Goal: Task Accomplishment & Management: Manage account settings

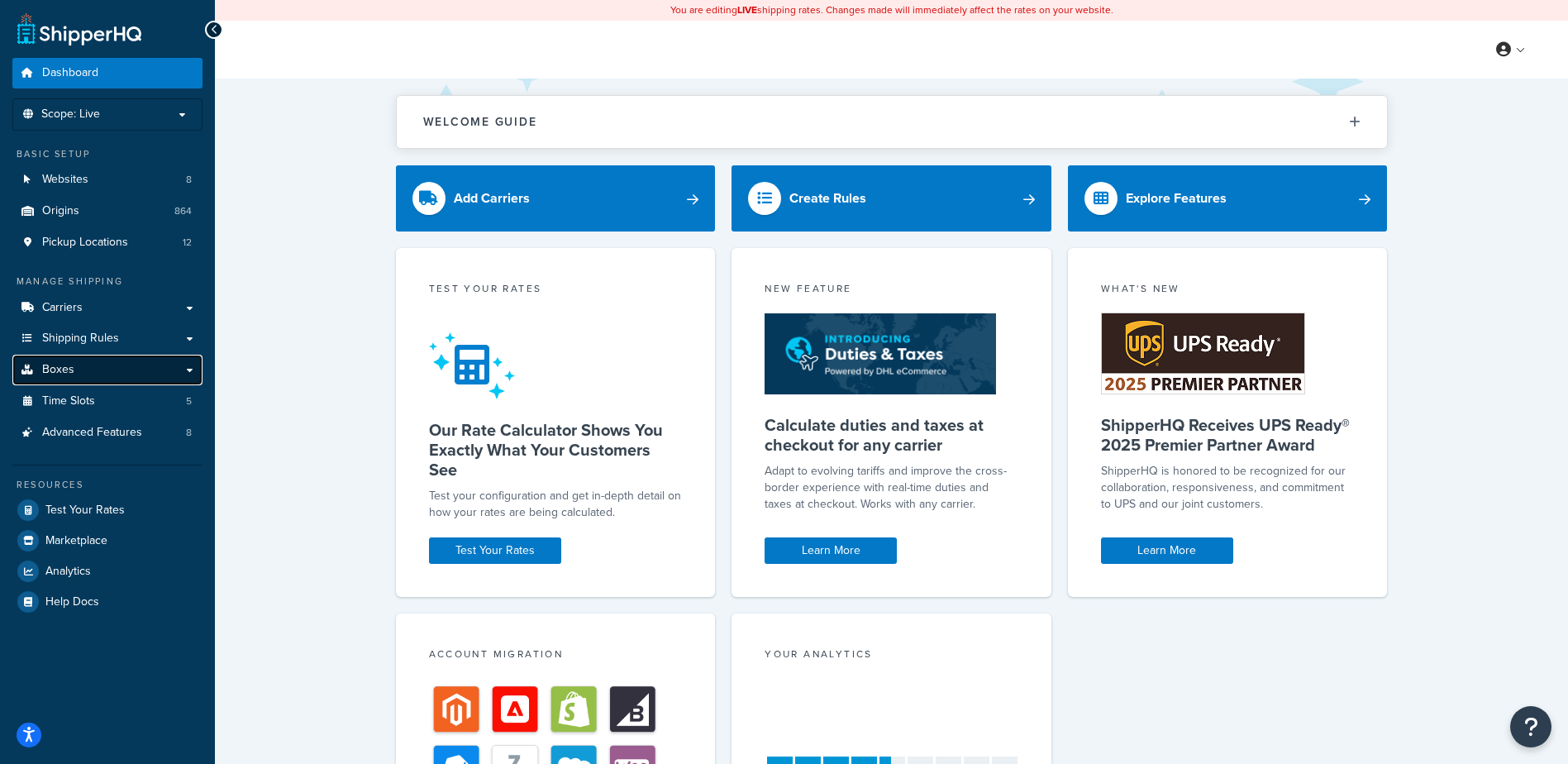
click at [159, 379] on link "Boxes" at bounding box center [108, 370] width 190 height 30
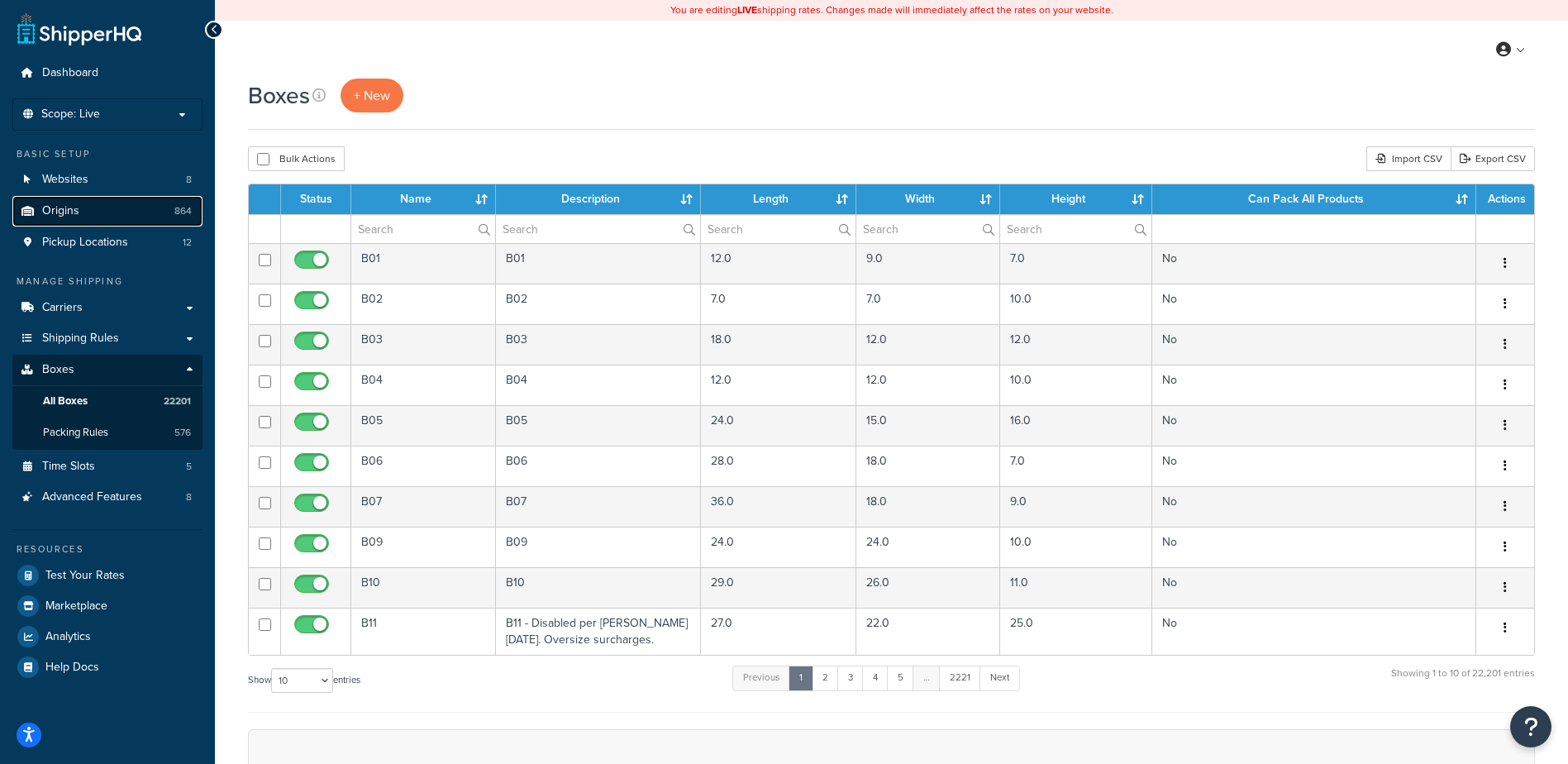
click at [115, 207] on link "Origins 864" at bounding box center [108, 211] width 190 height 30
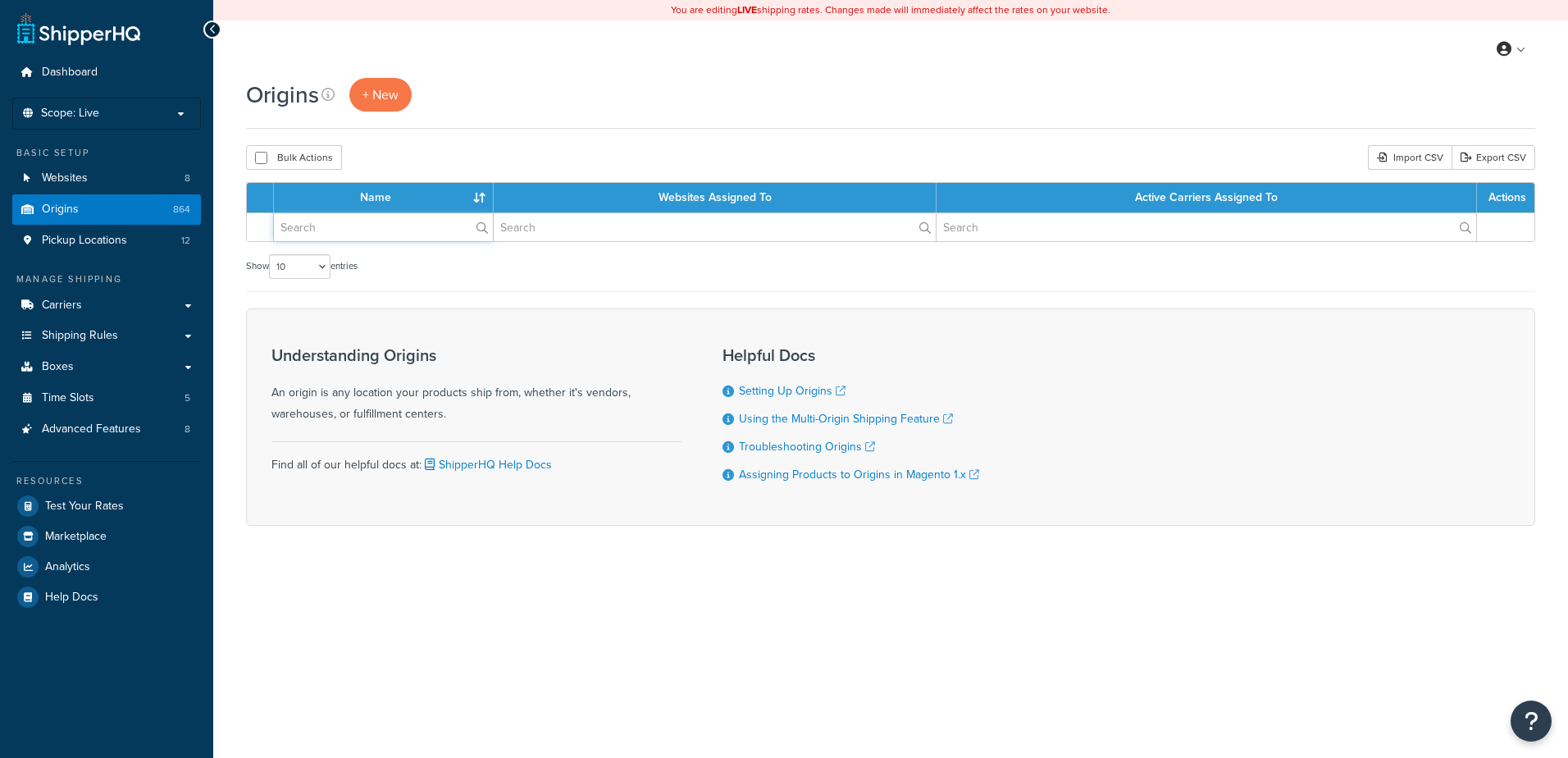
click at [389, 231] on input "text" at bounding box center [384, 228] width 219 height 28
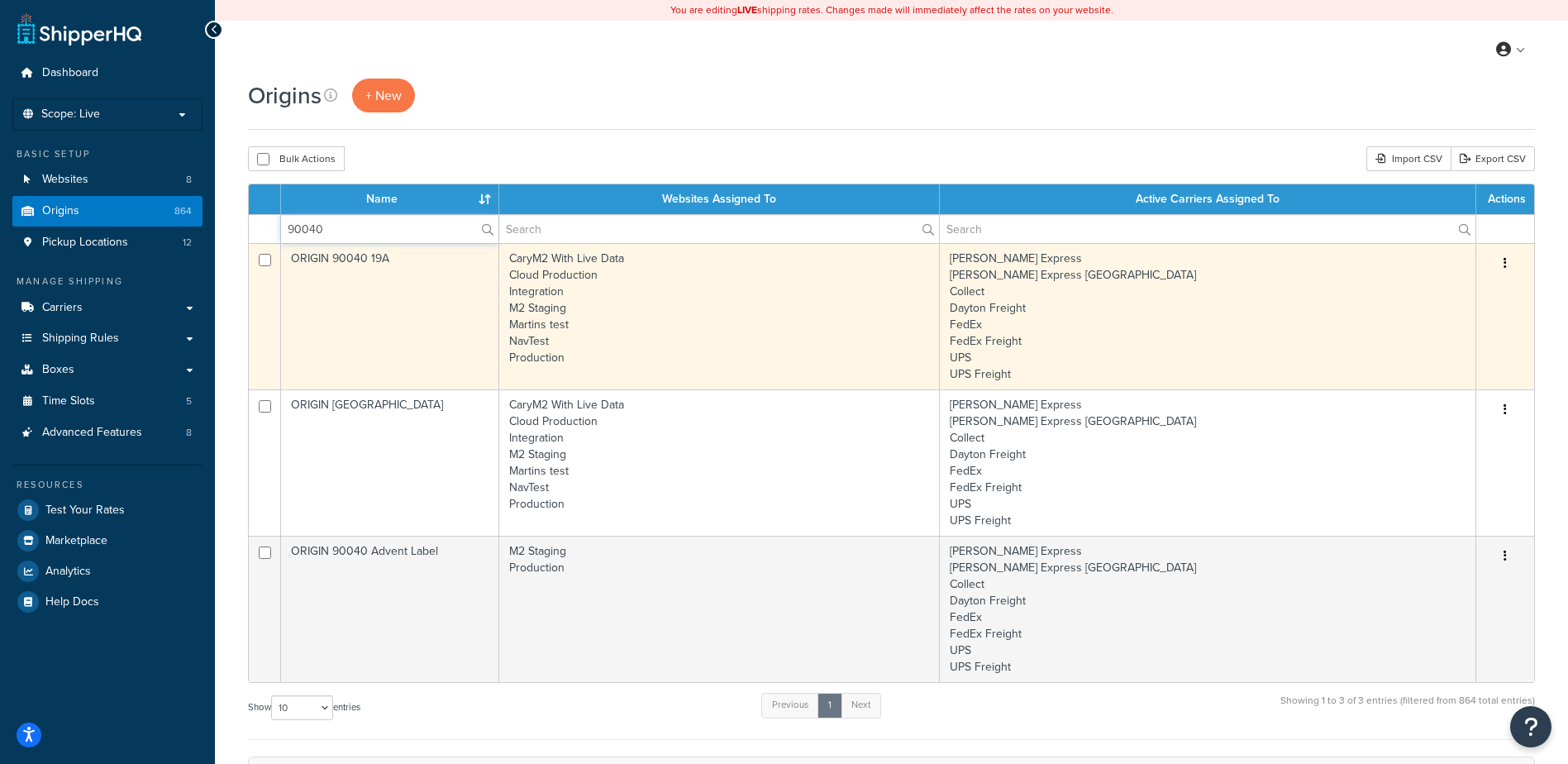
type input "90040"
click at [449, 338] on td "ORIGIN 90040 19A" at bounding box center [389, 316] width 218 height 147
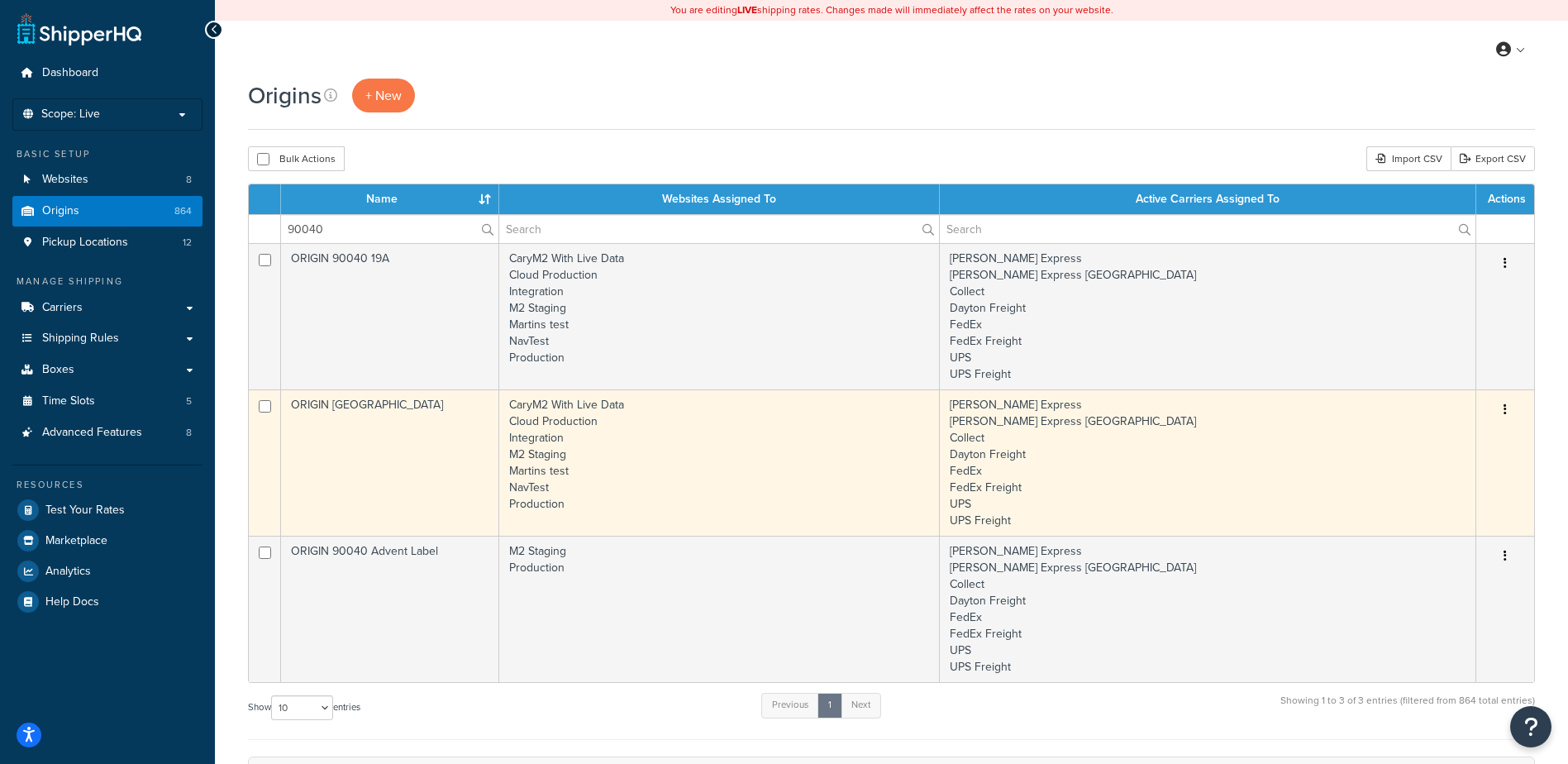
click at [427, 464] on td "ORIGIN 90040 Pacific Vial" at bounding box center [389, 462] width 218 height 147
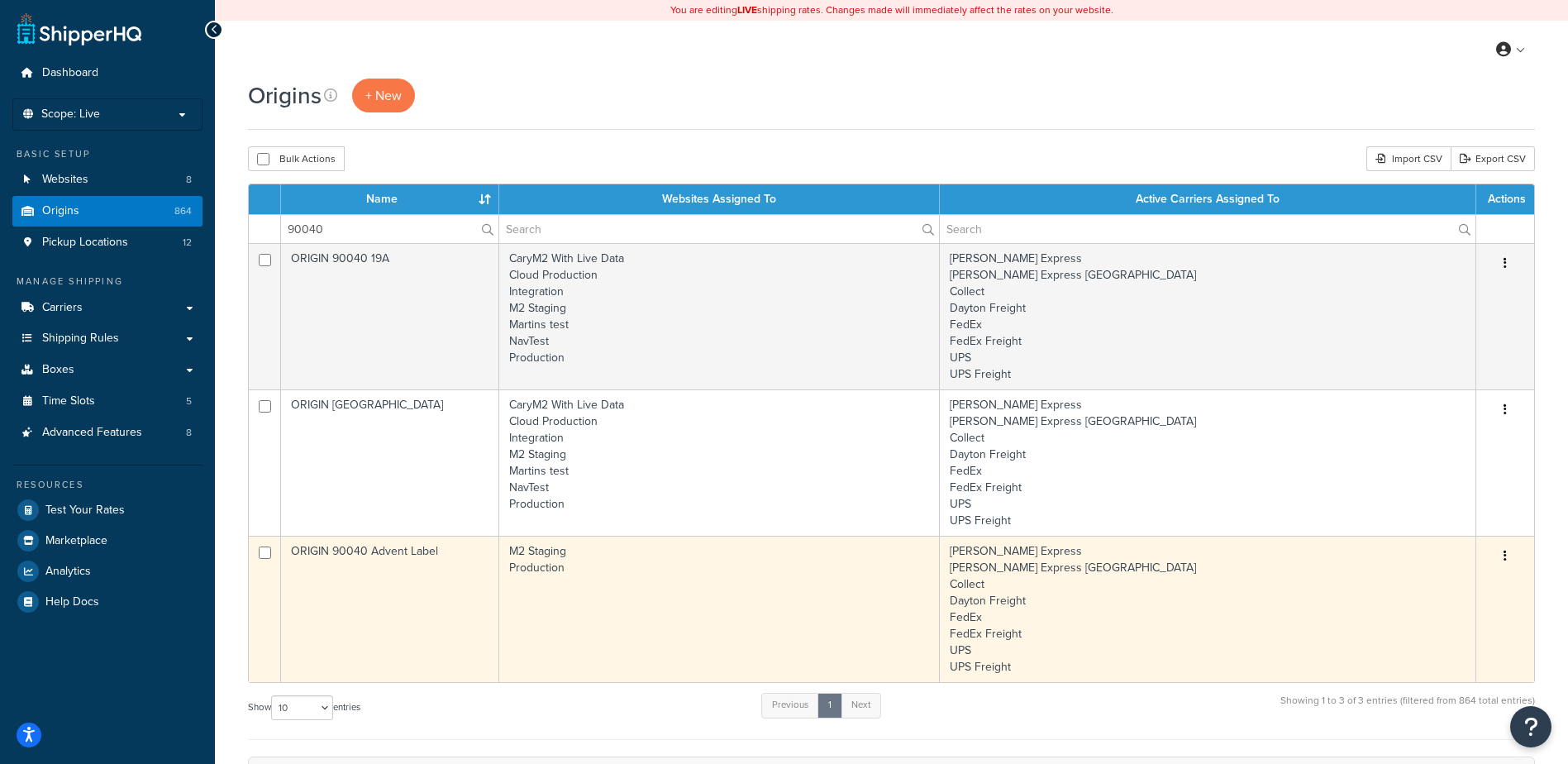
click at [337, 618] on td "ORIGIN 90040 Advent Label" at bounding box center [389, 608] width 218 height 147
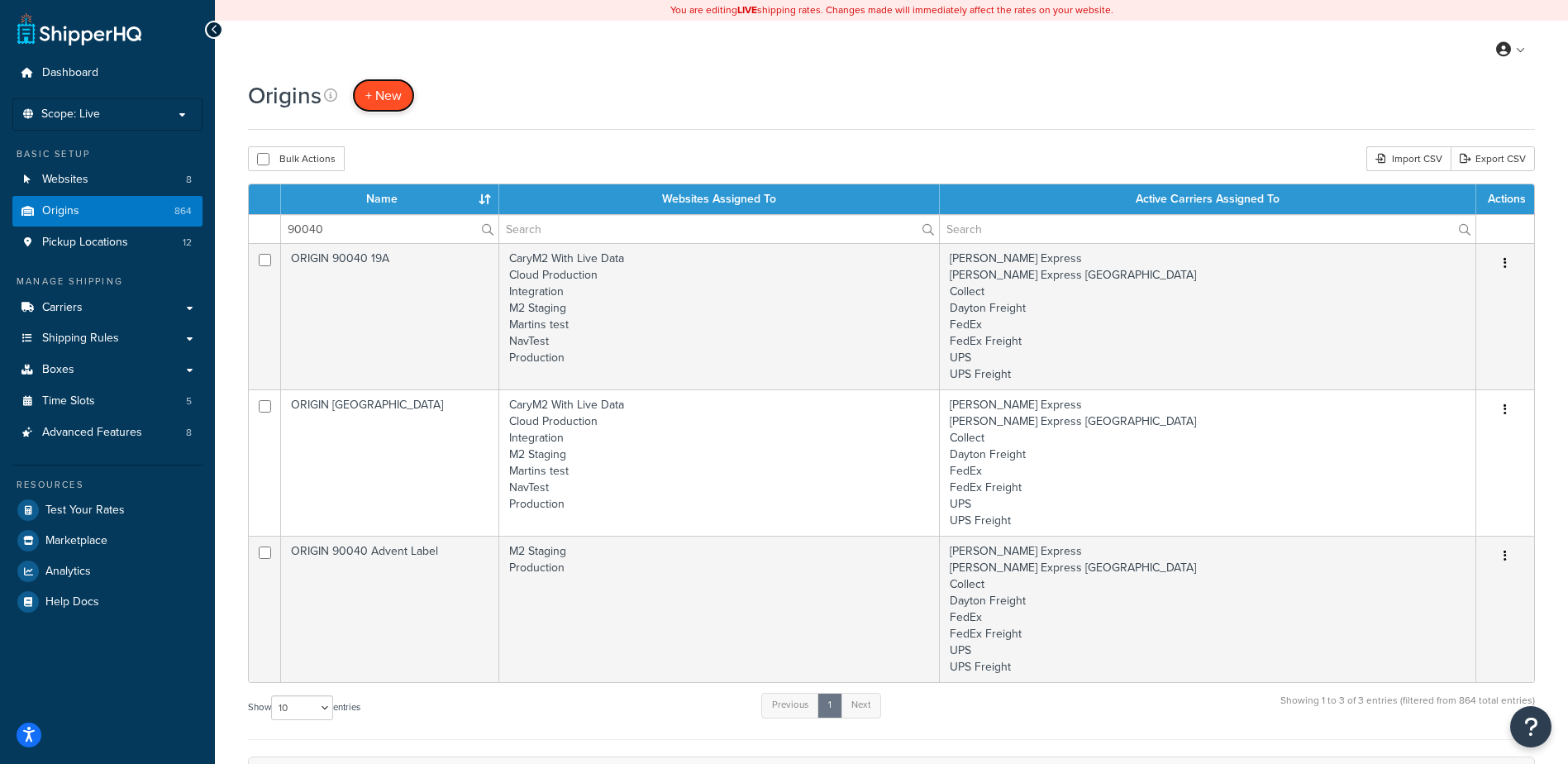
click at [398, 93] on span "+ New" at bounding box center [383, 95] width 36 height 19
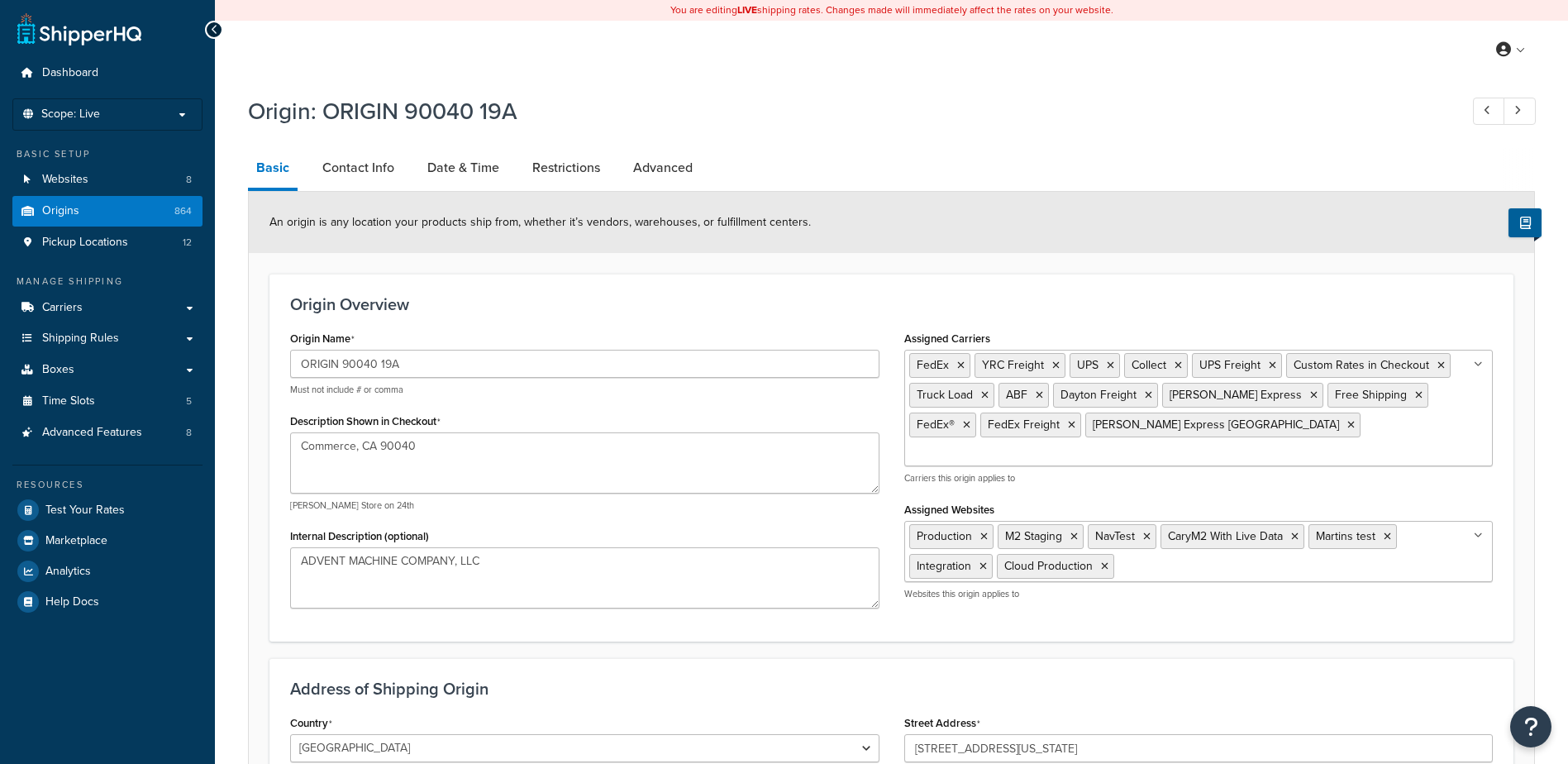
select select "5"
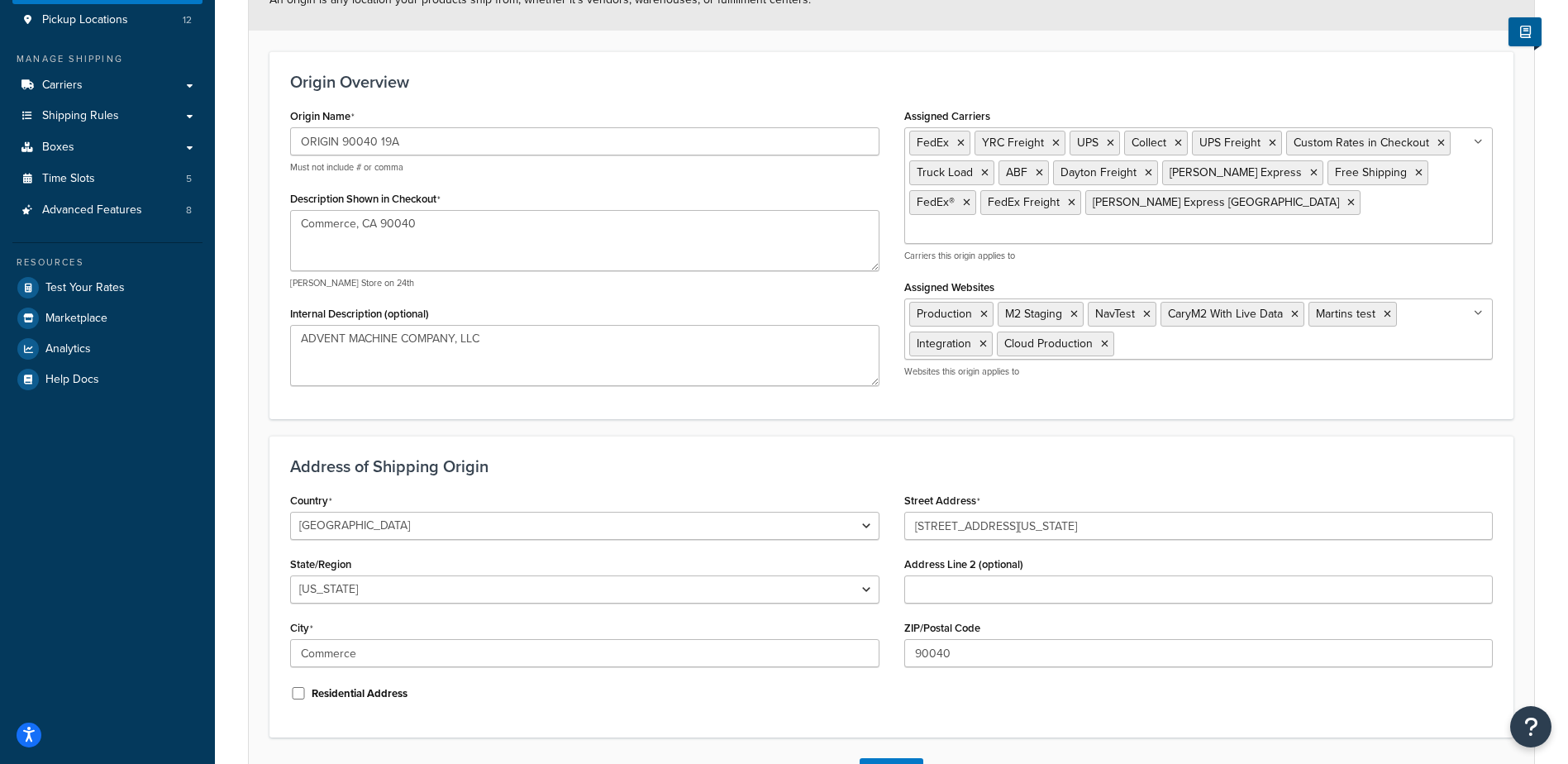
scroll to position [248, 0]
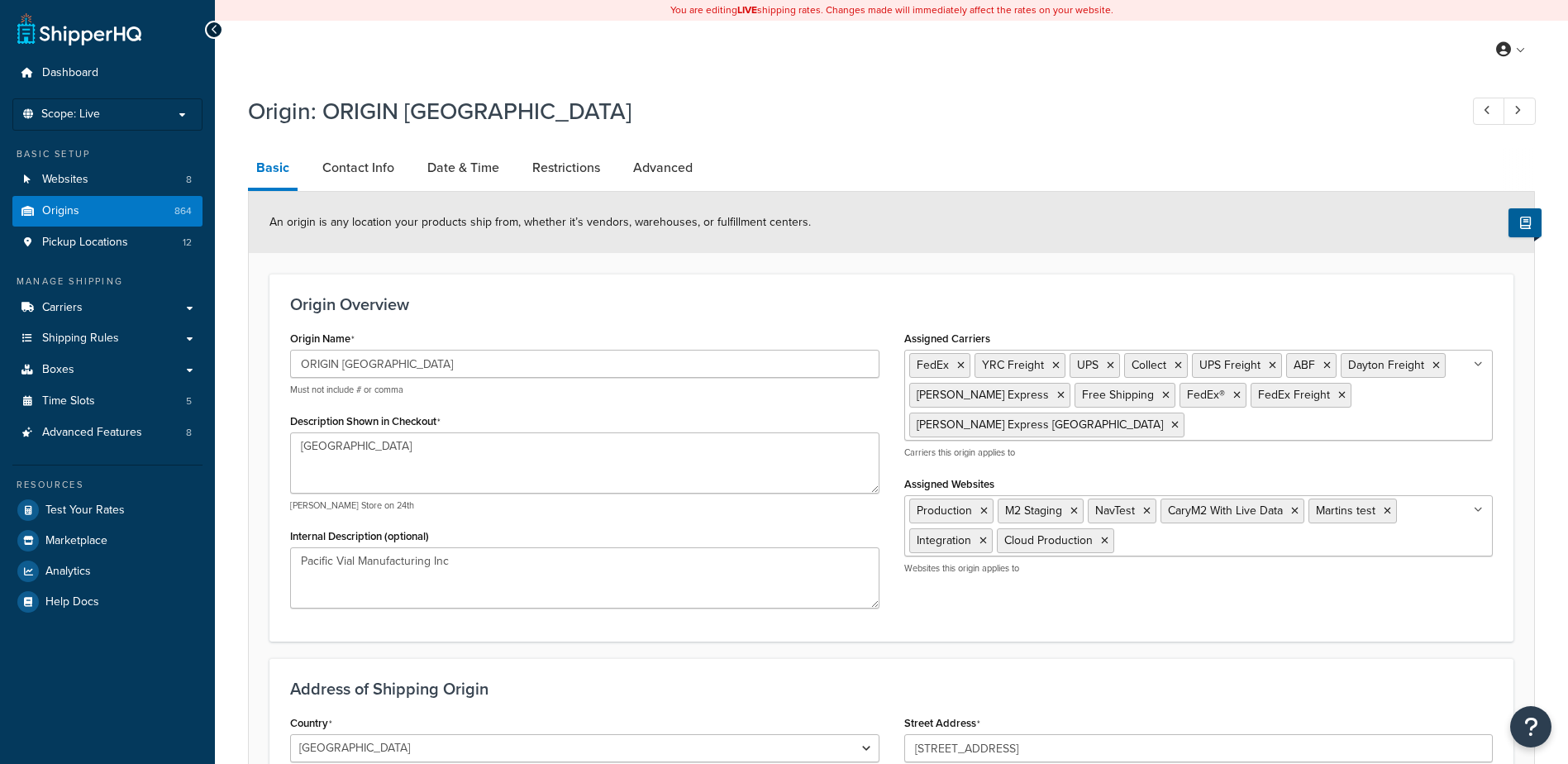
select select "5"
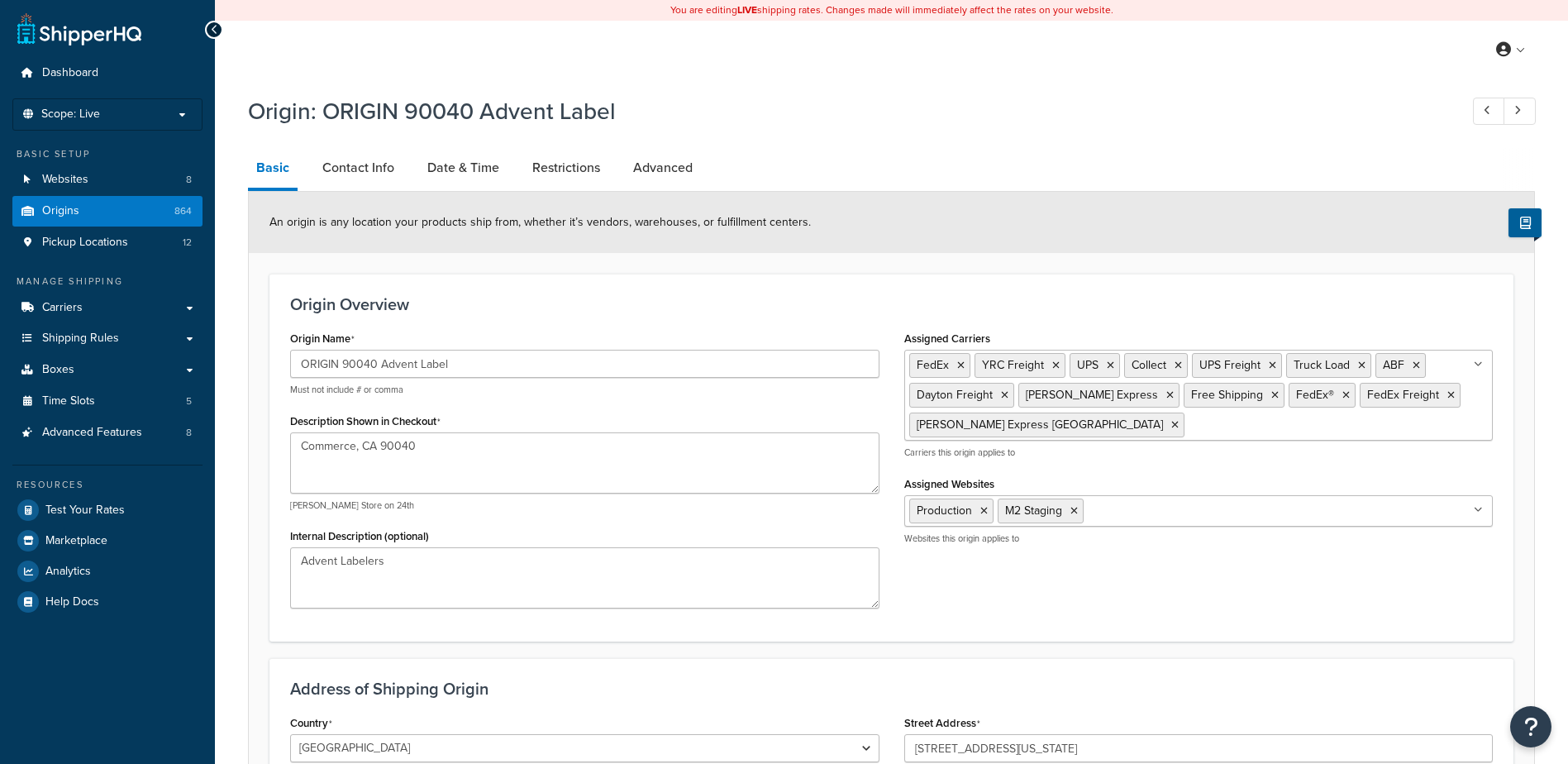
select select "5"
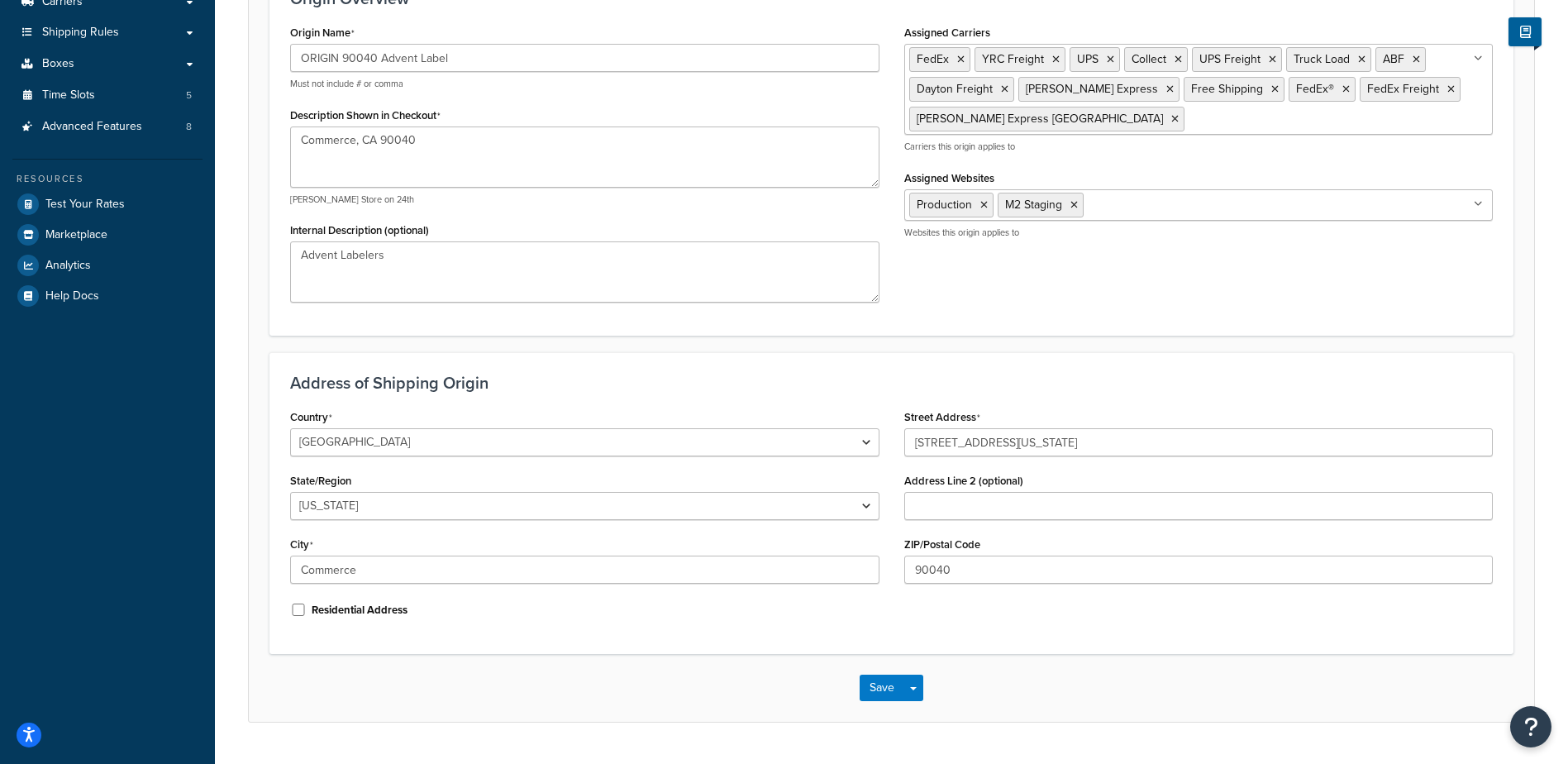
scroll to position [331, 0]
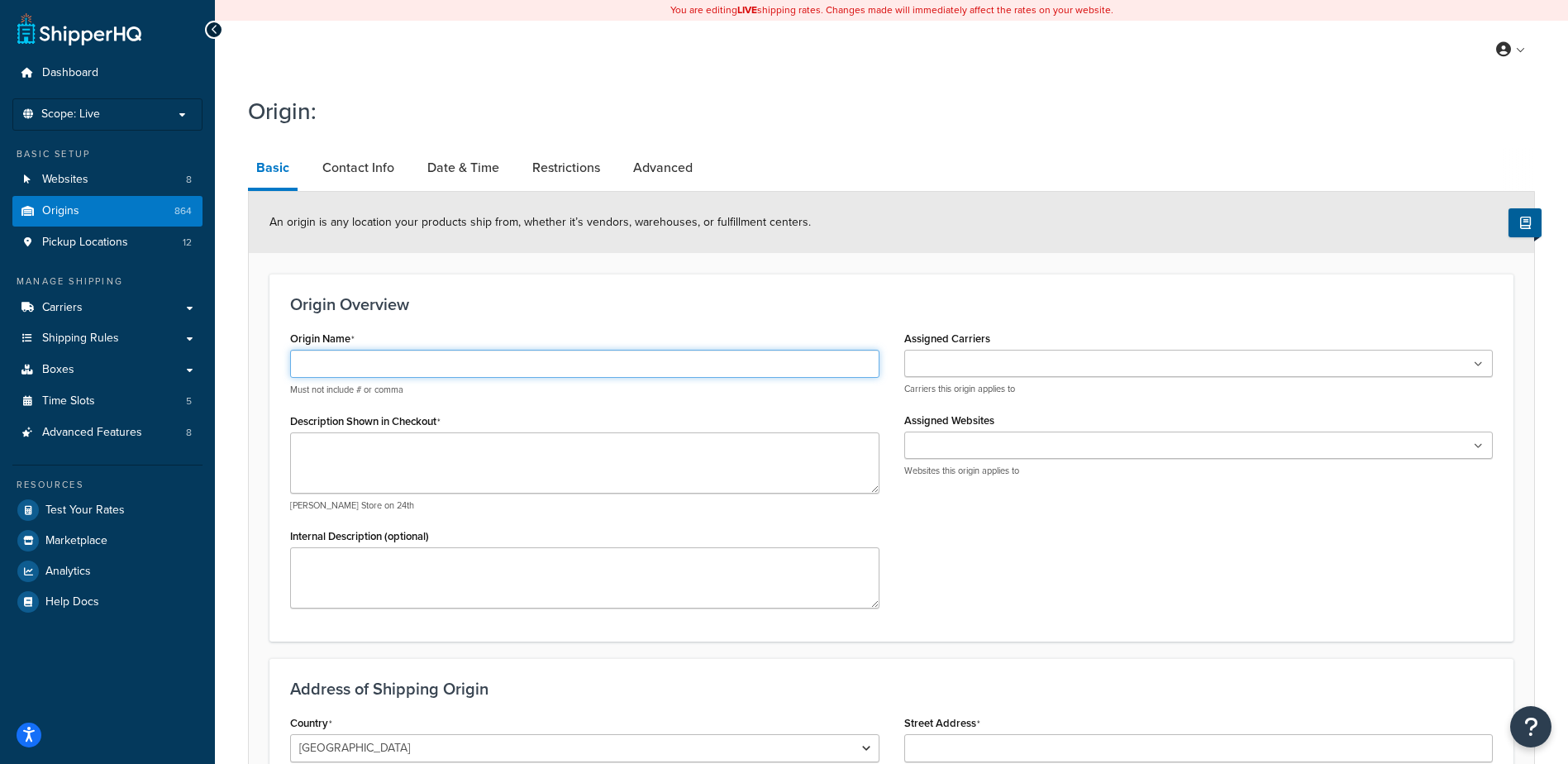
click at [468, 371] on input "Origin Name" at bounding box center [584, 364] width 589 height 28
type input "ORIGIN 90040"
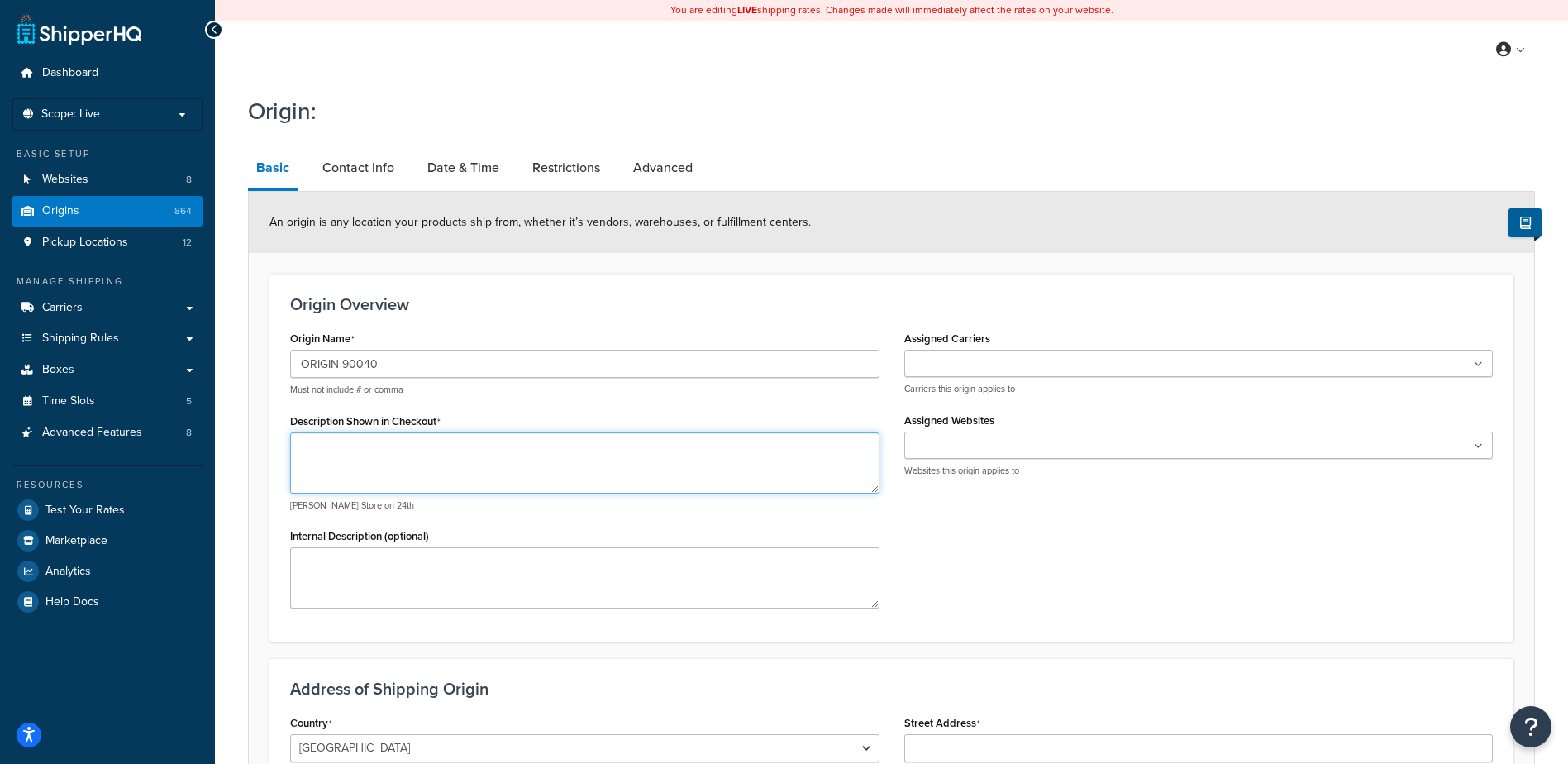
click at [409, 455] on textarea "Description Shown in Checkout" at bounding box center [584, 462] width 589 height 61
type textarea "Commerce, CA 90040"
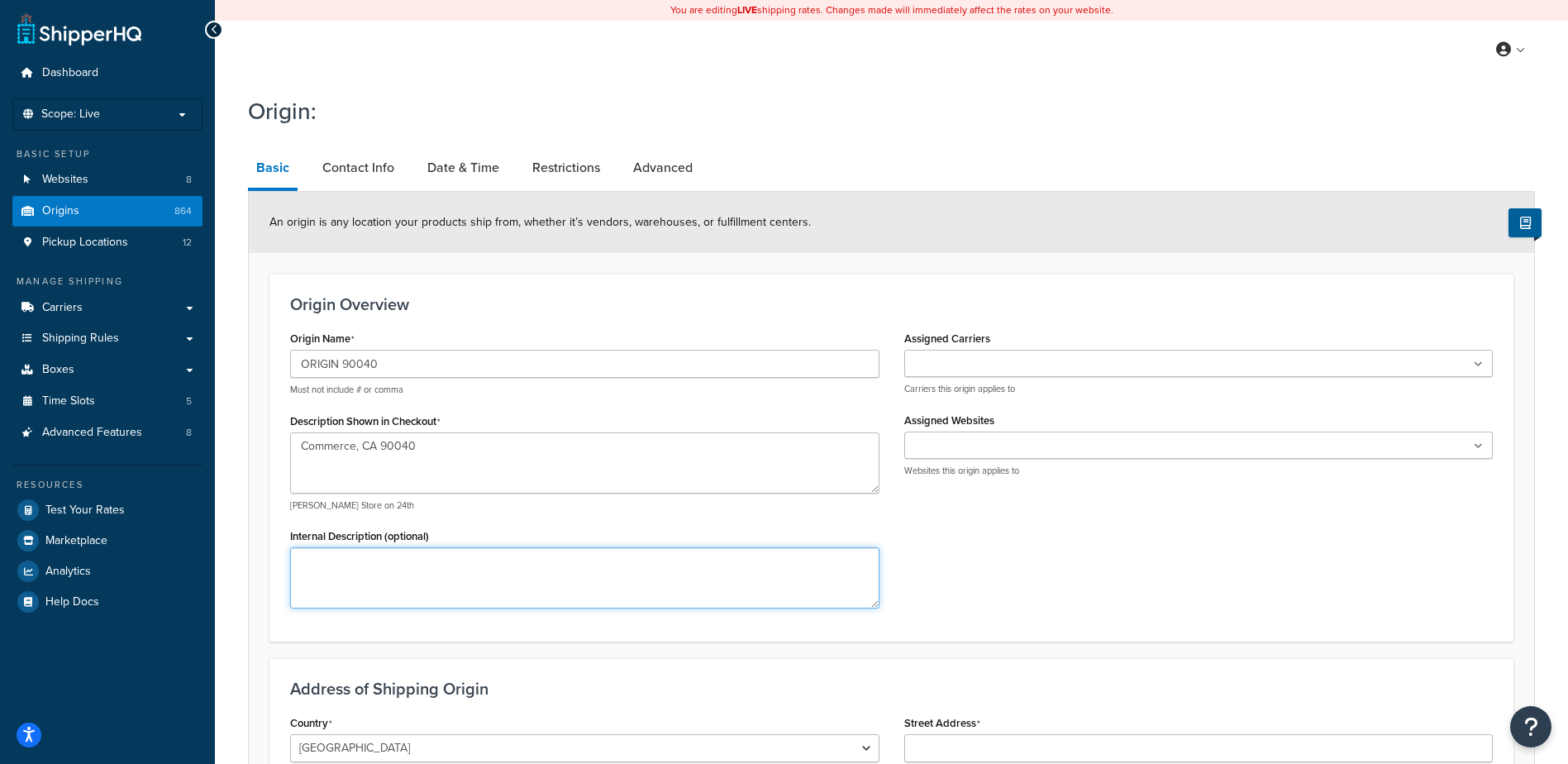
click at [412, 574] on textarea "Internal Description (optional)" at bounding box center [584, 577] width 589 height 61
click at [343, 559] on textarea "Internal Description (optional)" at bounding box center [584, 577] width 589 height 61
type textarea "API Kirk Containers"
click at [948, 359] on input "Assigned Carriers" at bounding box center [982, 365] width 147 height 18
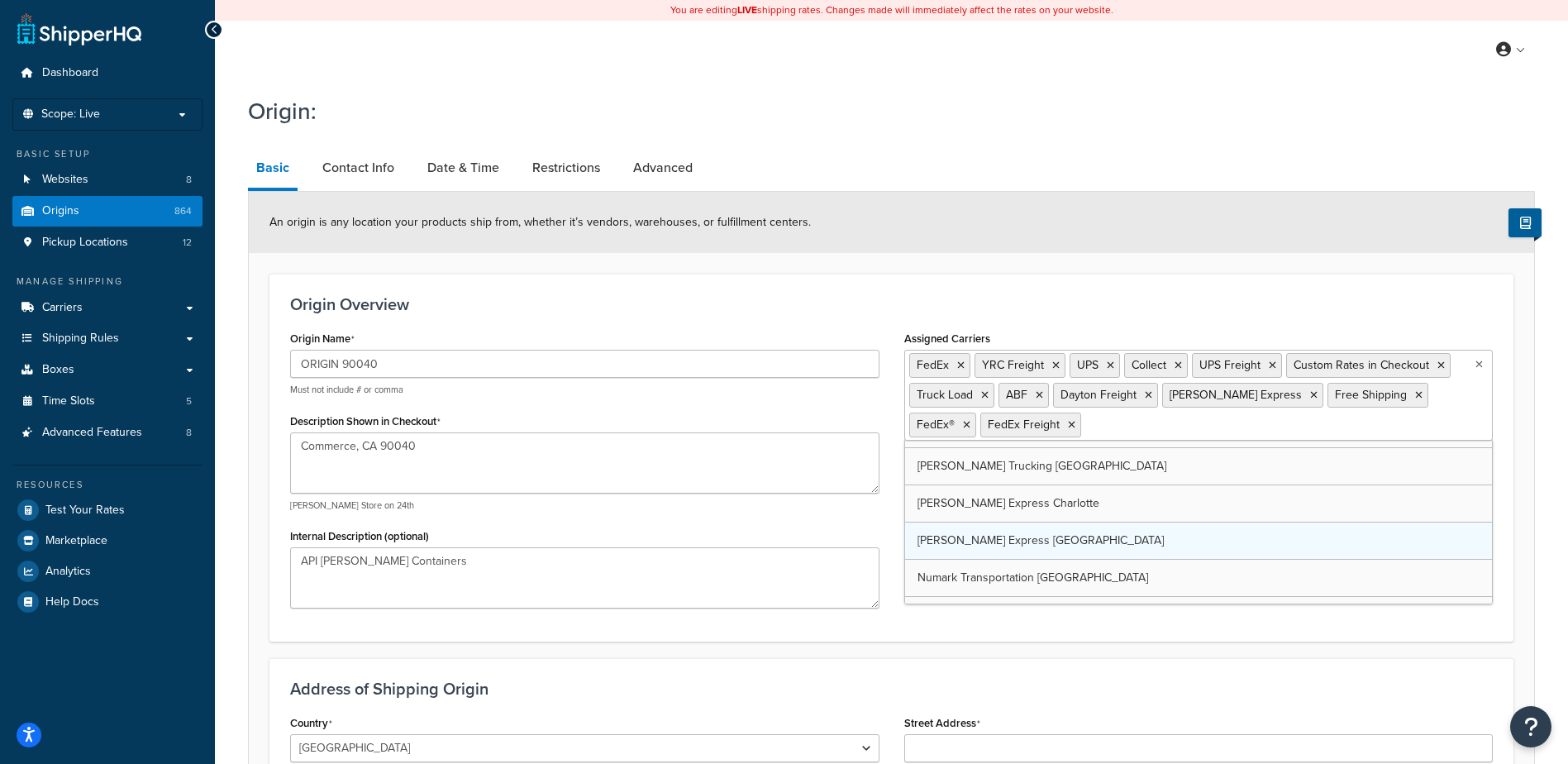
scroll to position [654, 0]
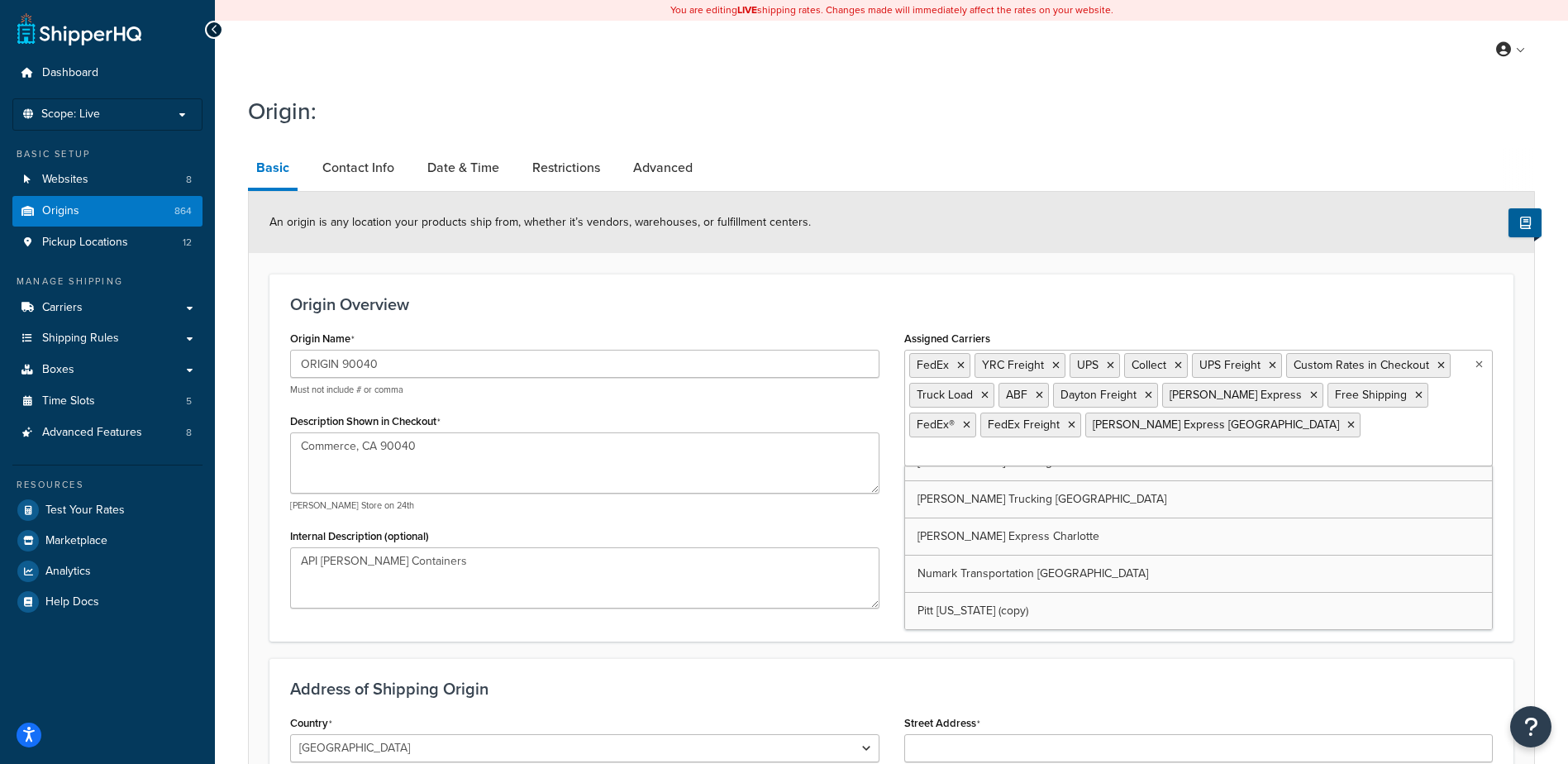
click at [930, 686] on h3 "Address of Shipping Origin" at bounding box center [891, 688] width 1203 height 18
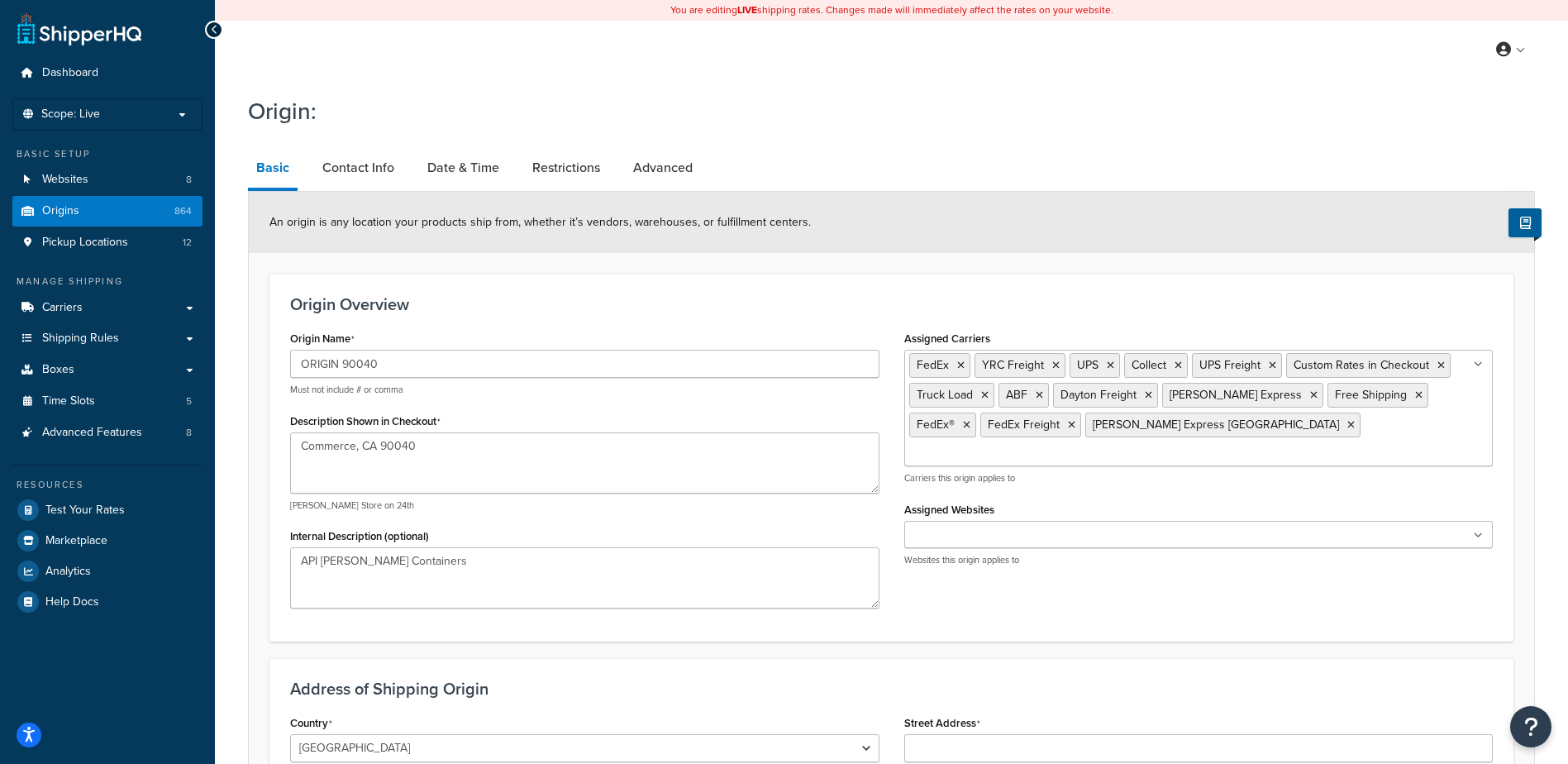
click at [969, 523] on div "Production M2 Staging NavTest CaryM2 With Live Data Martins test Integration Cl…" at bounding box center [1198, 543] width 589 height 45
click at [971, 527] on input "Assigned Websites" at bounding box center [982, 535] width 147 height 18
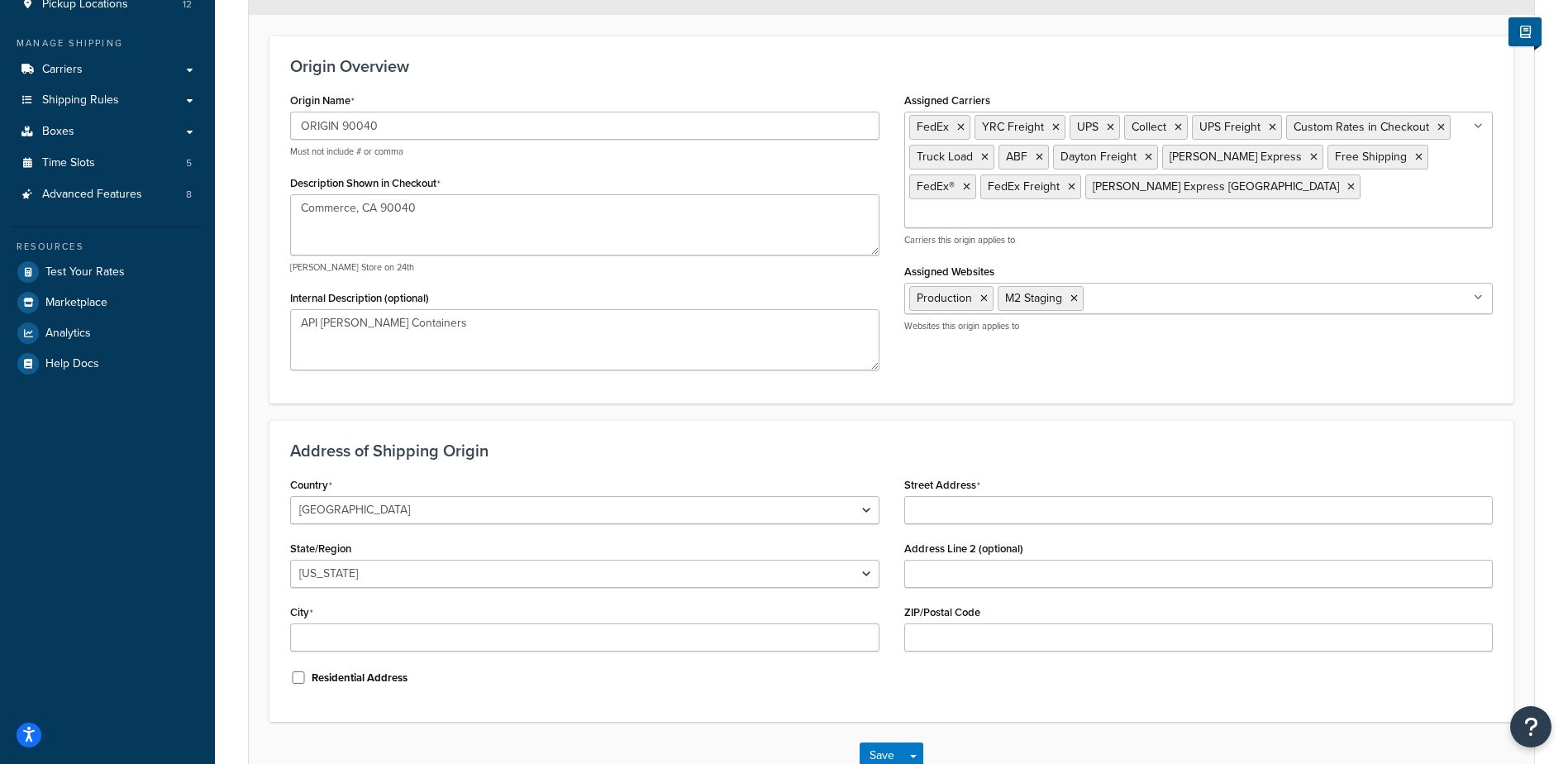
scroll to position [248, 0]
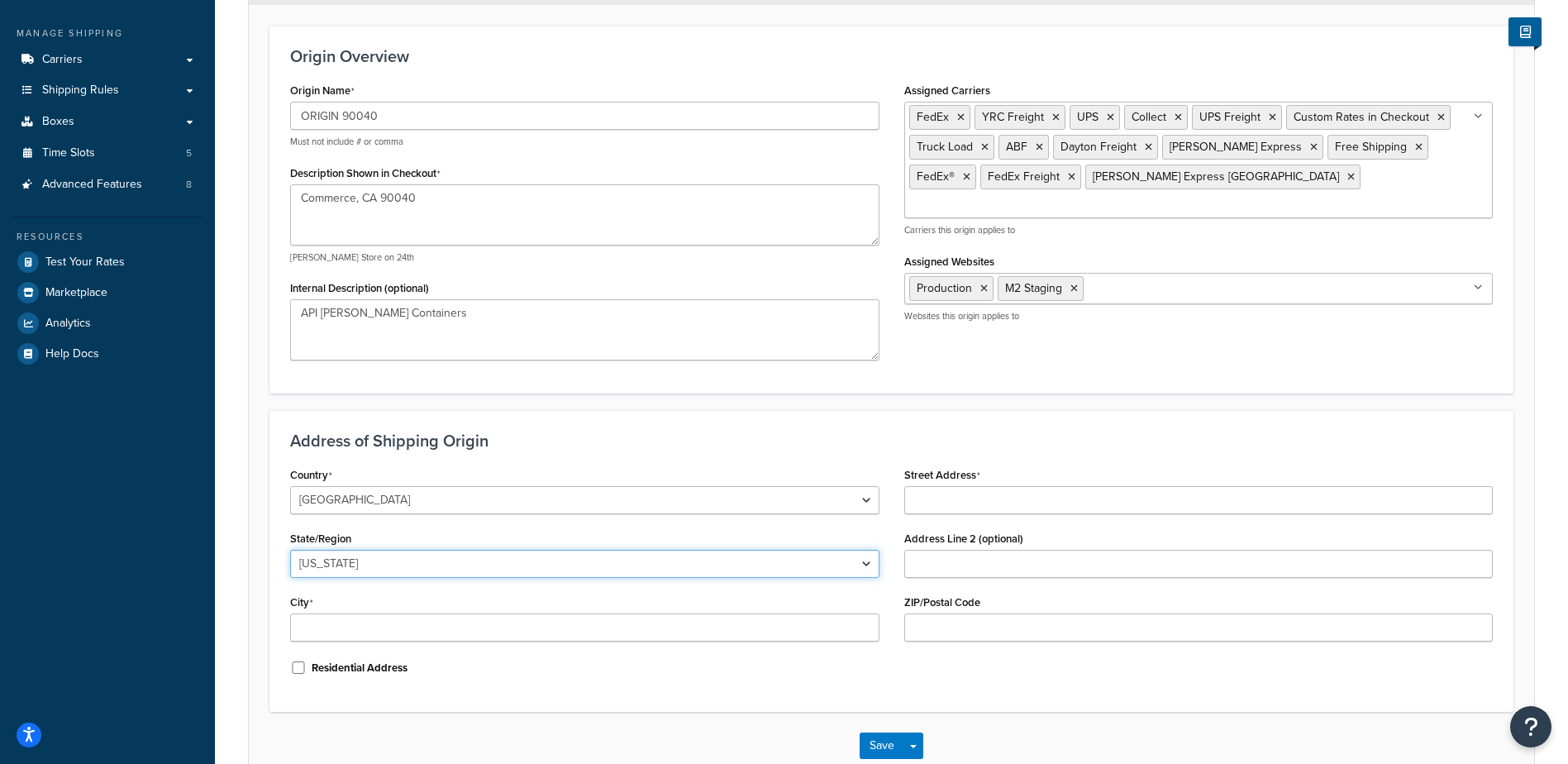
click at [345, 568] on select "Alabama Alaska American Samoa Arizona Arkansas Armed Forces Americas Armed Forc…" at bounding box center [584, 564] width 589 height 28
select select "5"
click at [290, 551] on select "Alabama Alaska American Samoa Arizona Arkansas Armed Forces Americas Armed Forc…" at bounding box center [584, 564] width 589 height 28
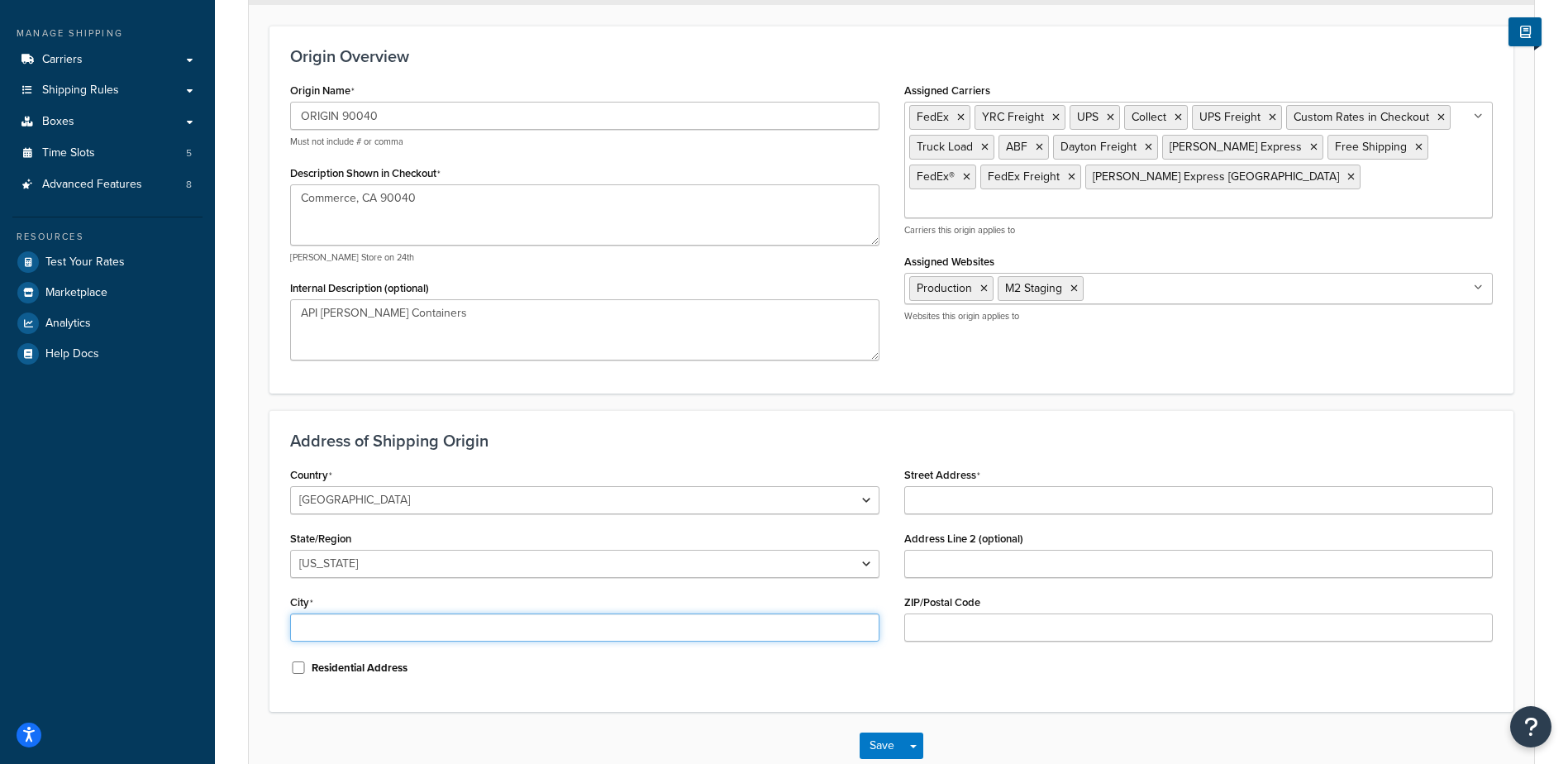
click at [358, 623] on input "City" at bounding box center [584, 628] width 589 height 28
type input "Commerce"
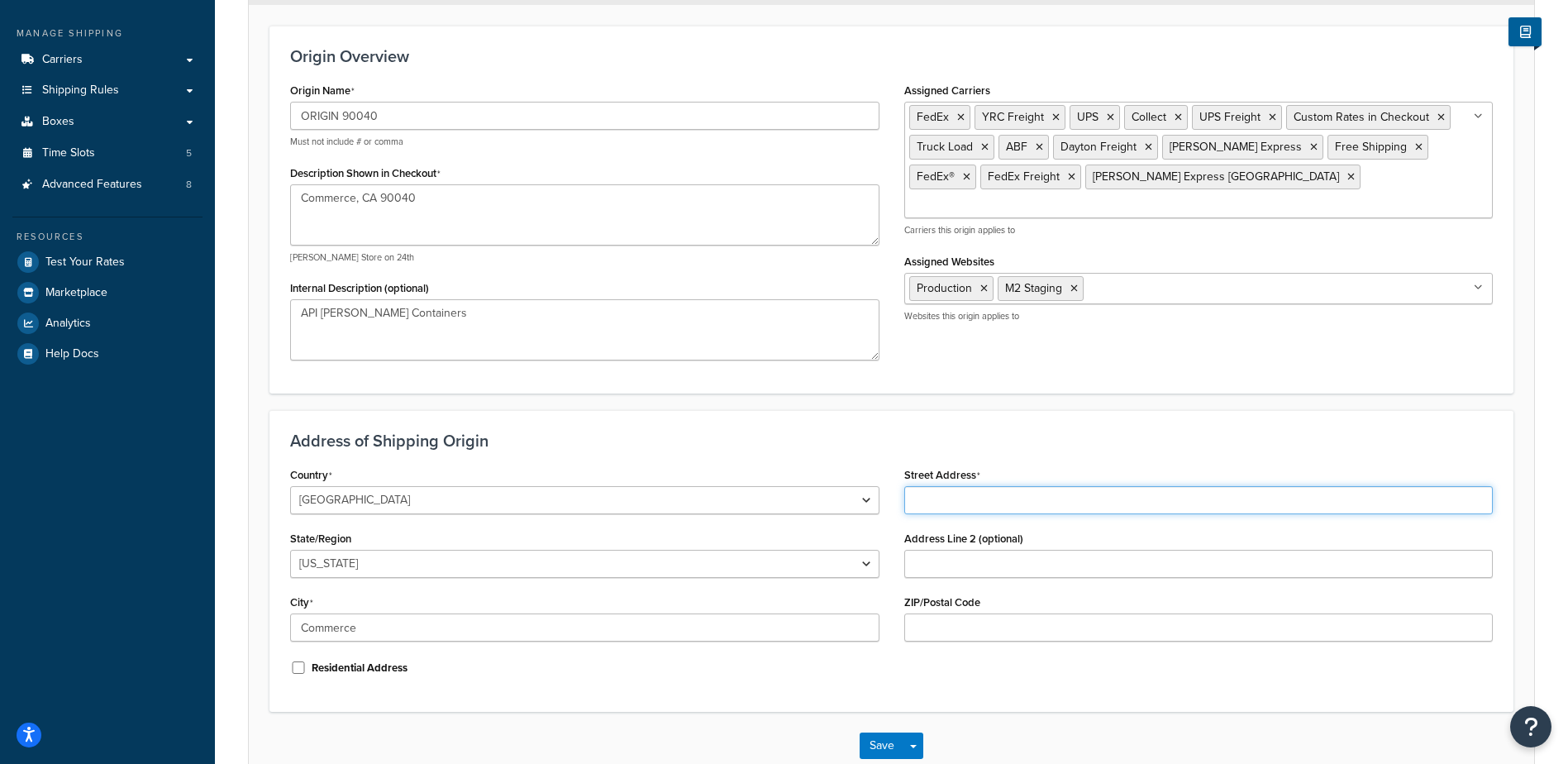
click at [948, 511] on input "Street Address" at bounding box center [1198, 501] width 589 height 28
type input "2131 S. Garfield Avenue"
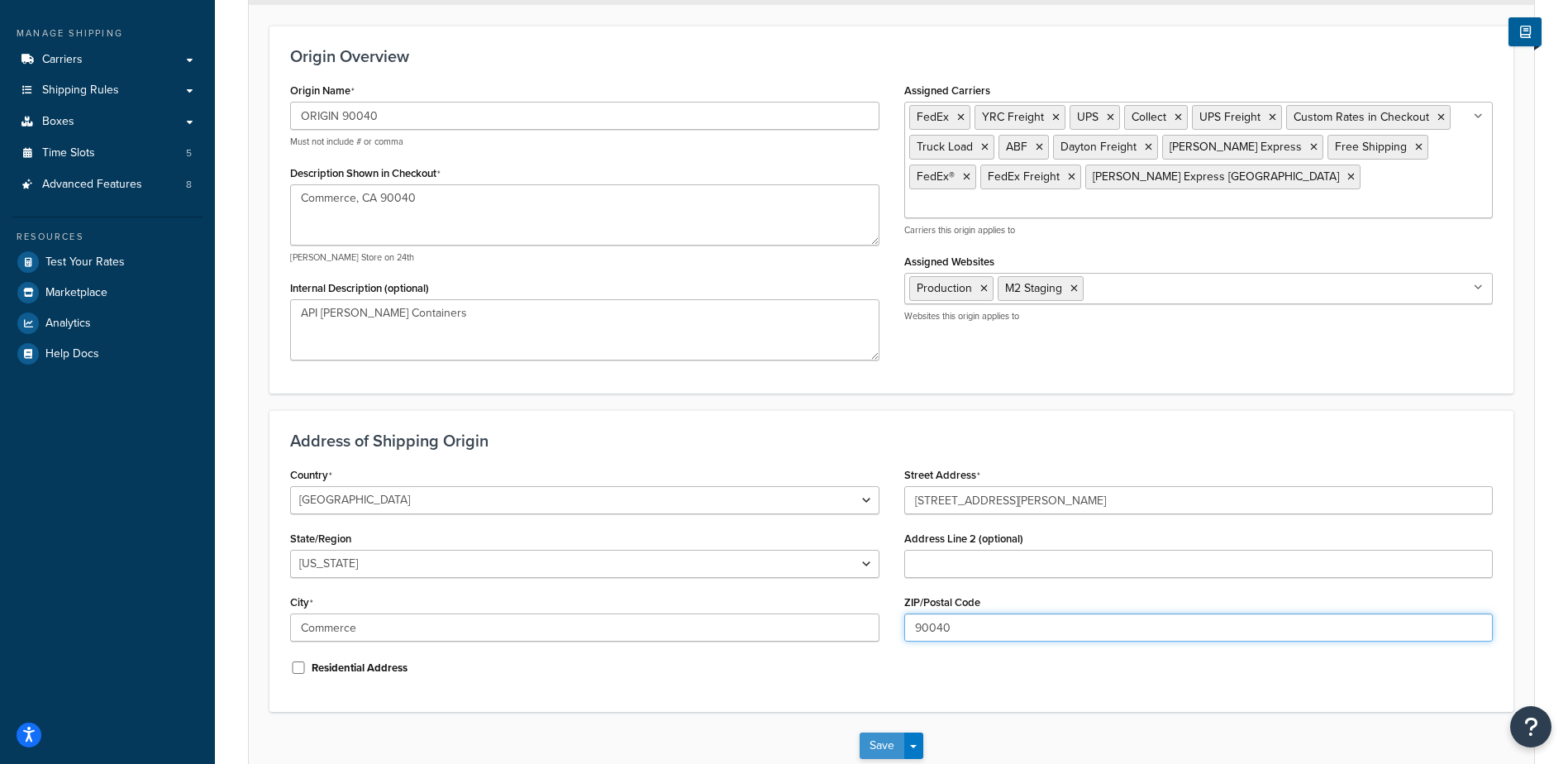
type input "90040"
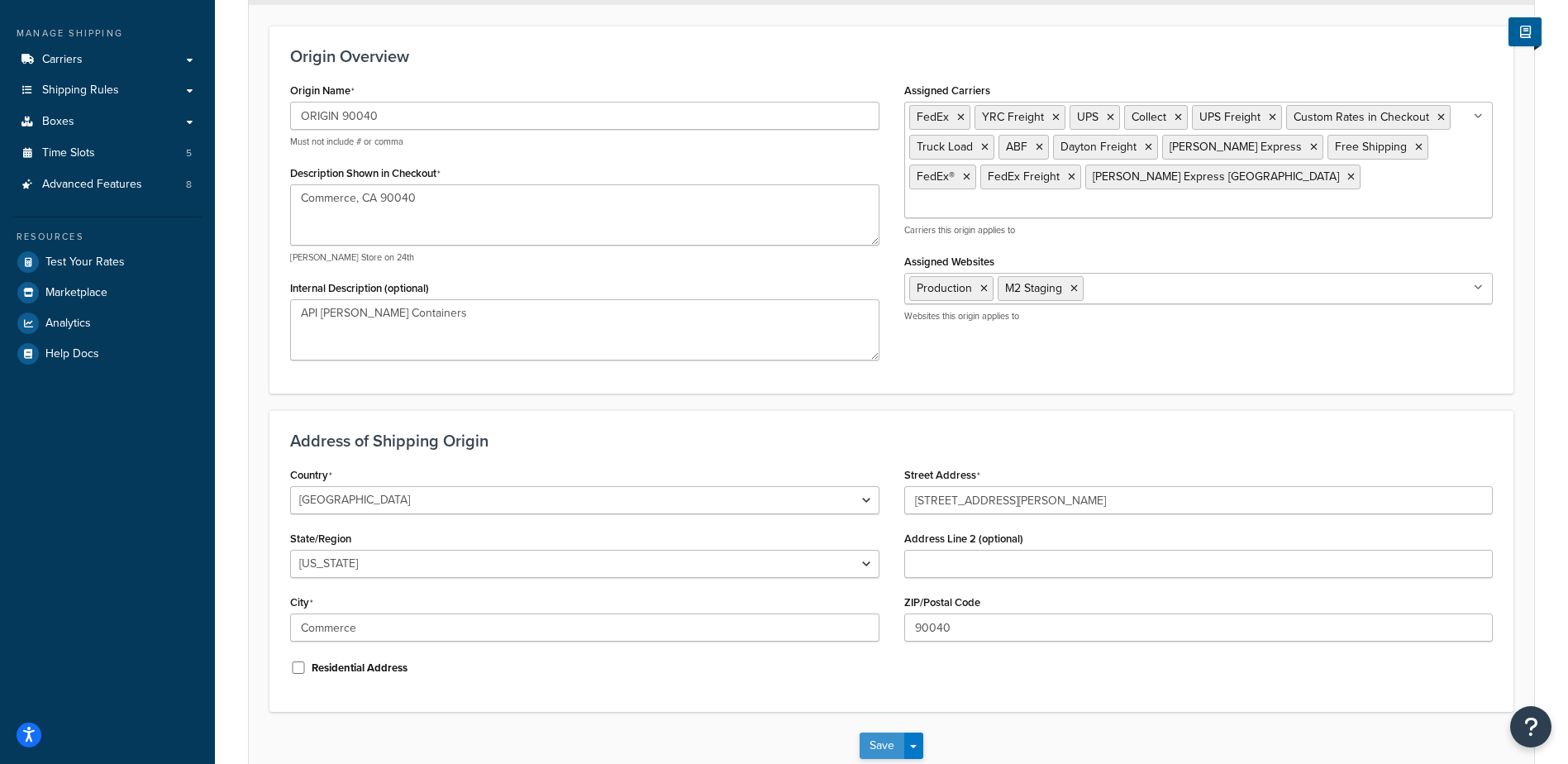
click at [884, 749] on button "Save" at bounding box center [882, 746] width 44 height 27
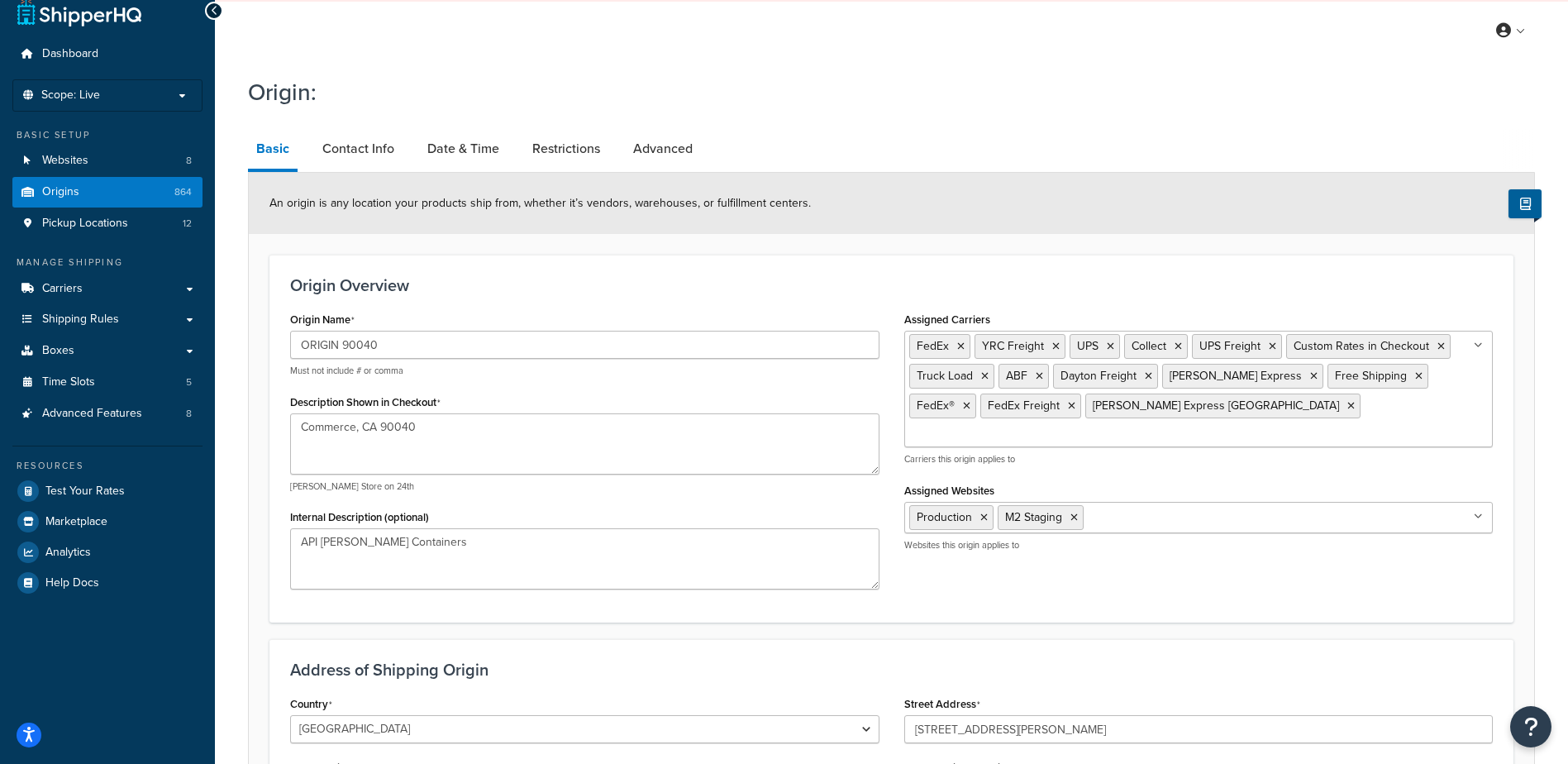
scroll to position [0, 0]
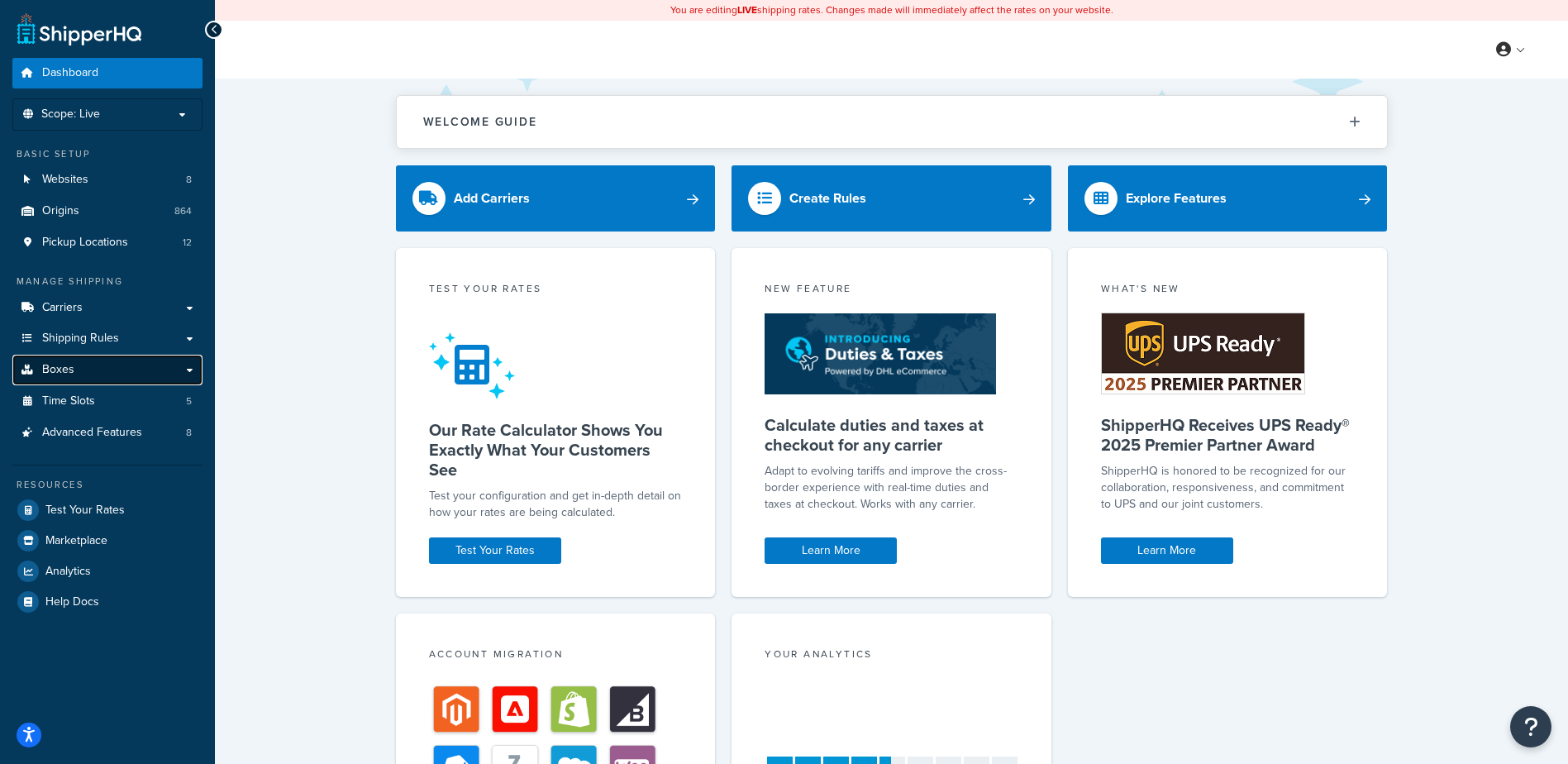
click at [84, 362] on link "Boxes" at bounding box center [108, 370] width 190 height 30
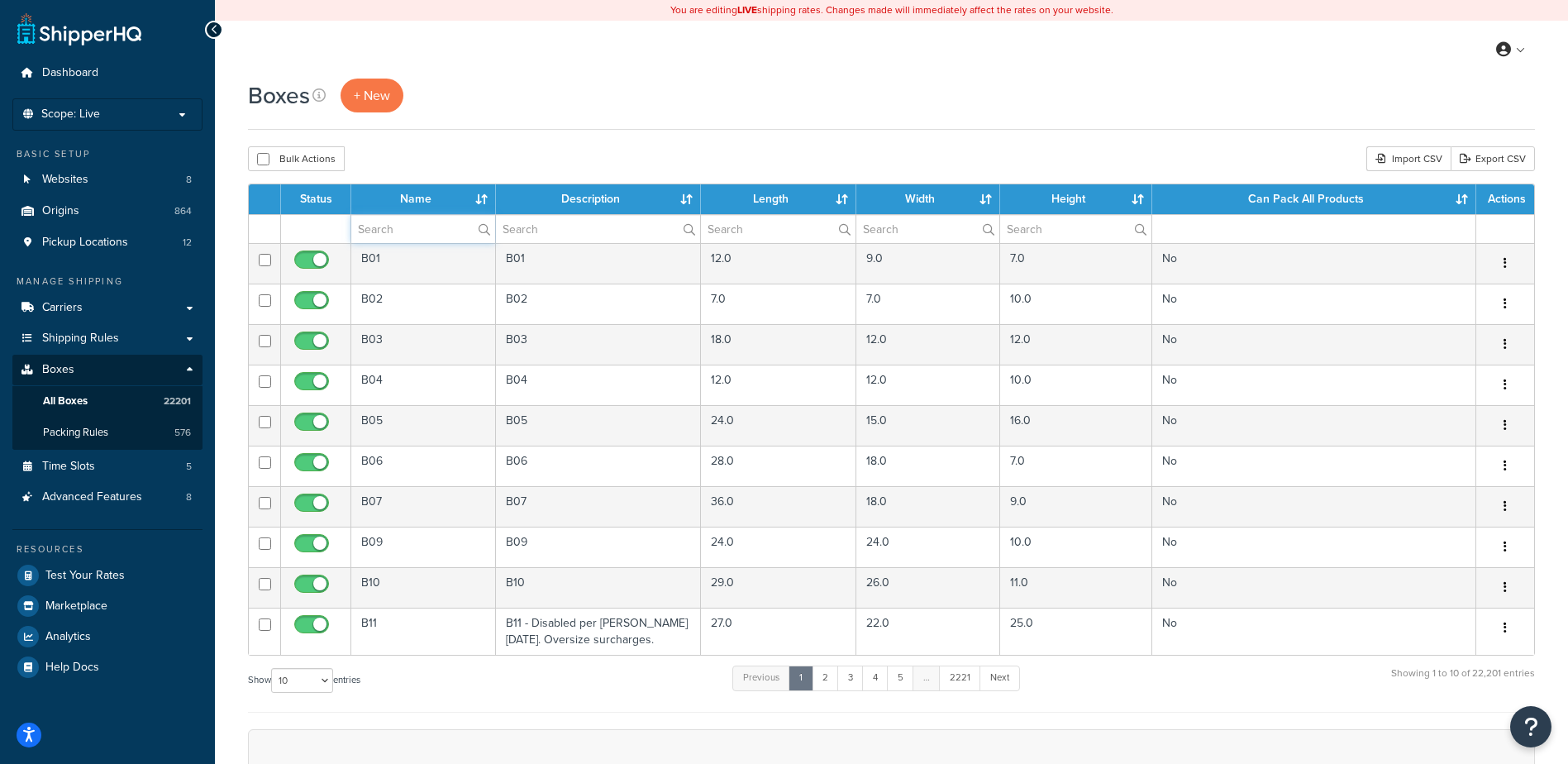
click at [371, 228] on input "text" at bounding box center [423, 229] width 144 height 28
click at [52, 210] on span "Origins" at bounding box center [60, 212] width 37 height 14
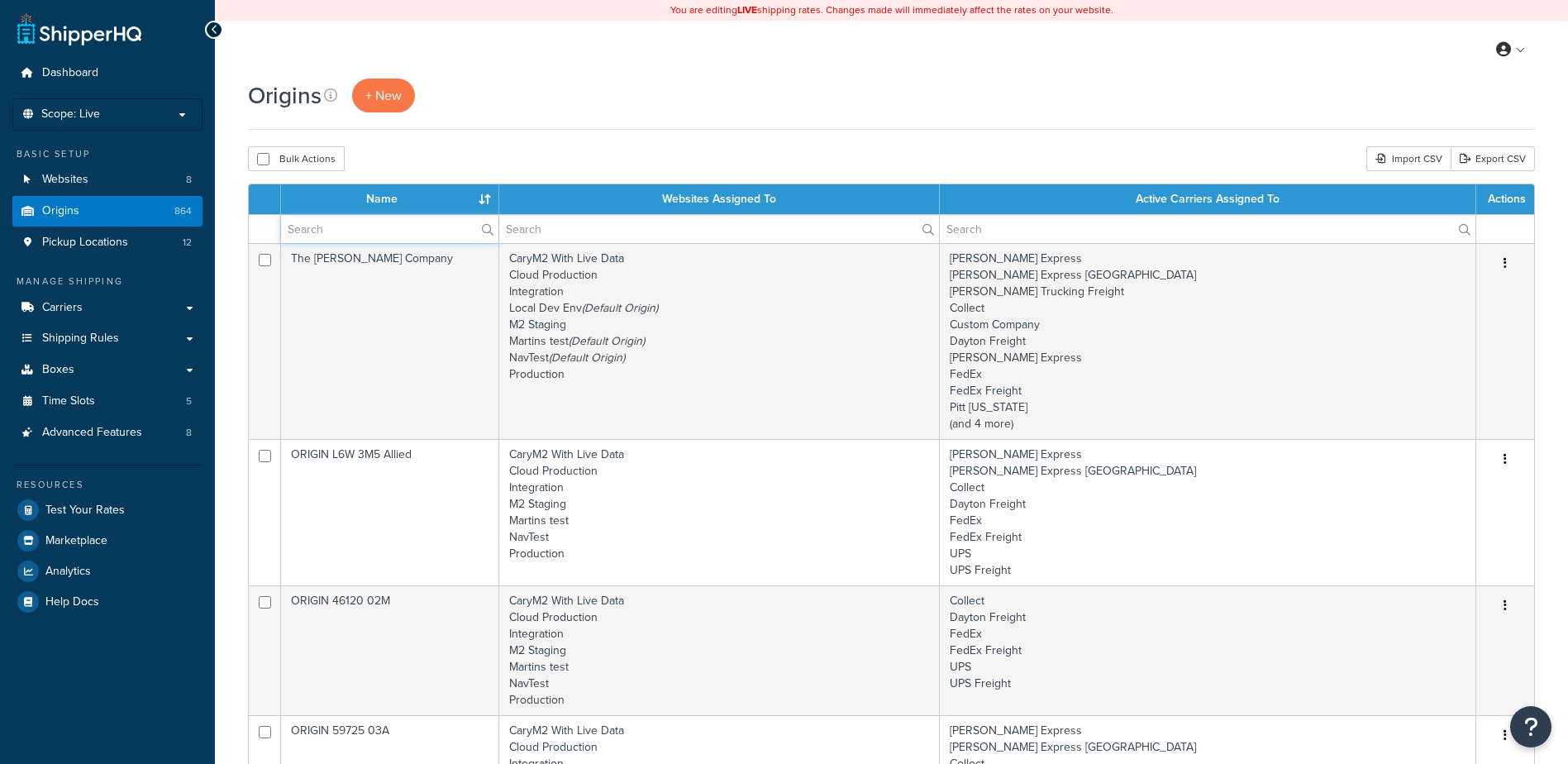
click at [413, 231] on input "text" at bounding box center [389, 229] width 218 height 28
click at [400, 159] on div "Bulk Actions Duplicate Delete Import CSV Export CSV" at bounding box center [892, 159] width 1287 height 25
click at [349, 230] on input "text" at bounding box center [389, 229] width 218 height 28
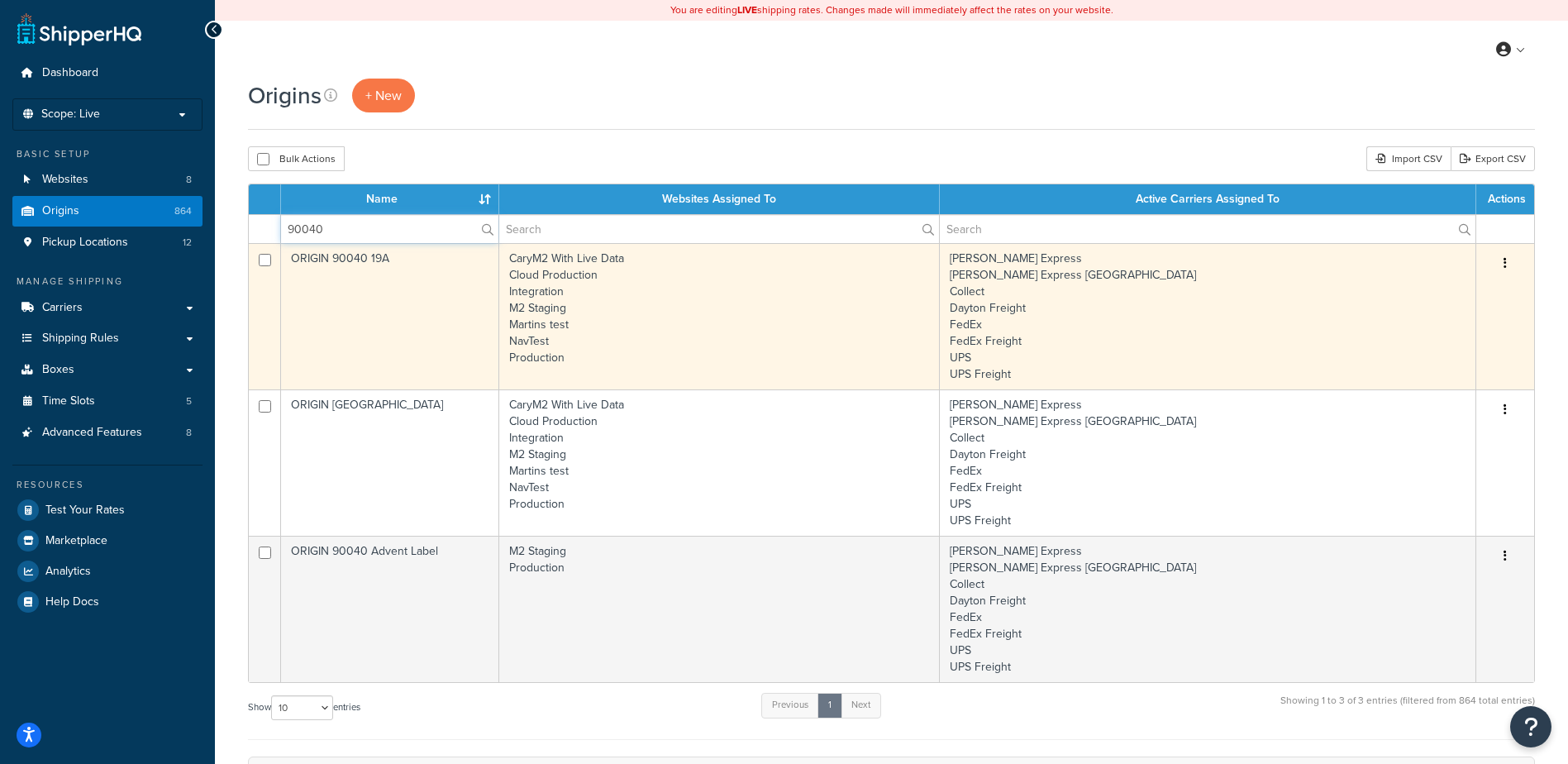
type input "90040"
click at [721, 296] on td "CaryM2 With Live Data Cloud Production Integration M2 Staging Martins test NavT…" at bounding box center [720, 316] width 441 height 147
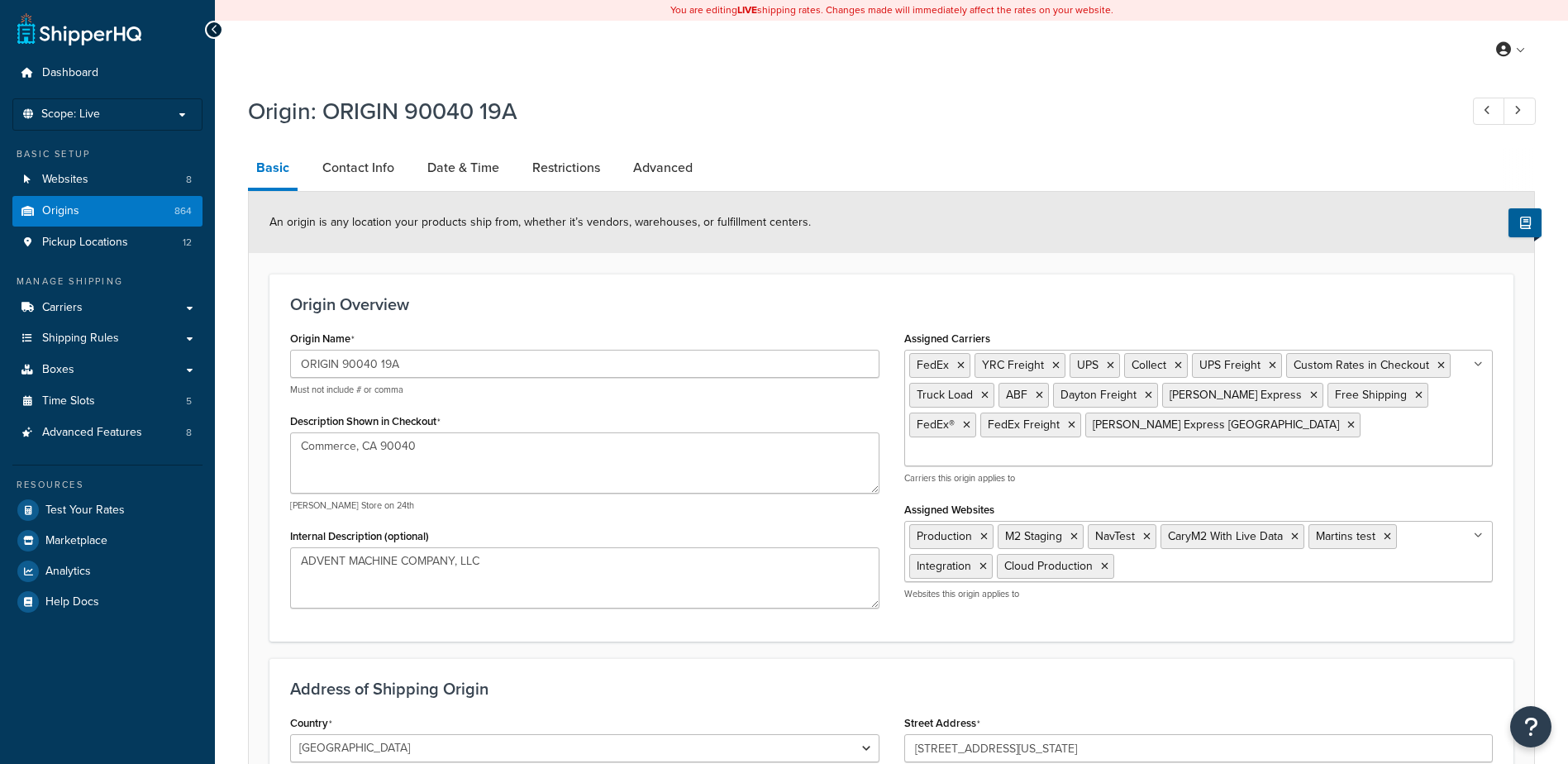
select select "5"
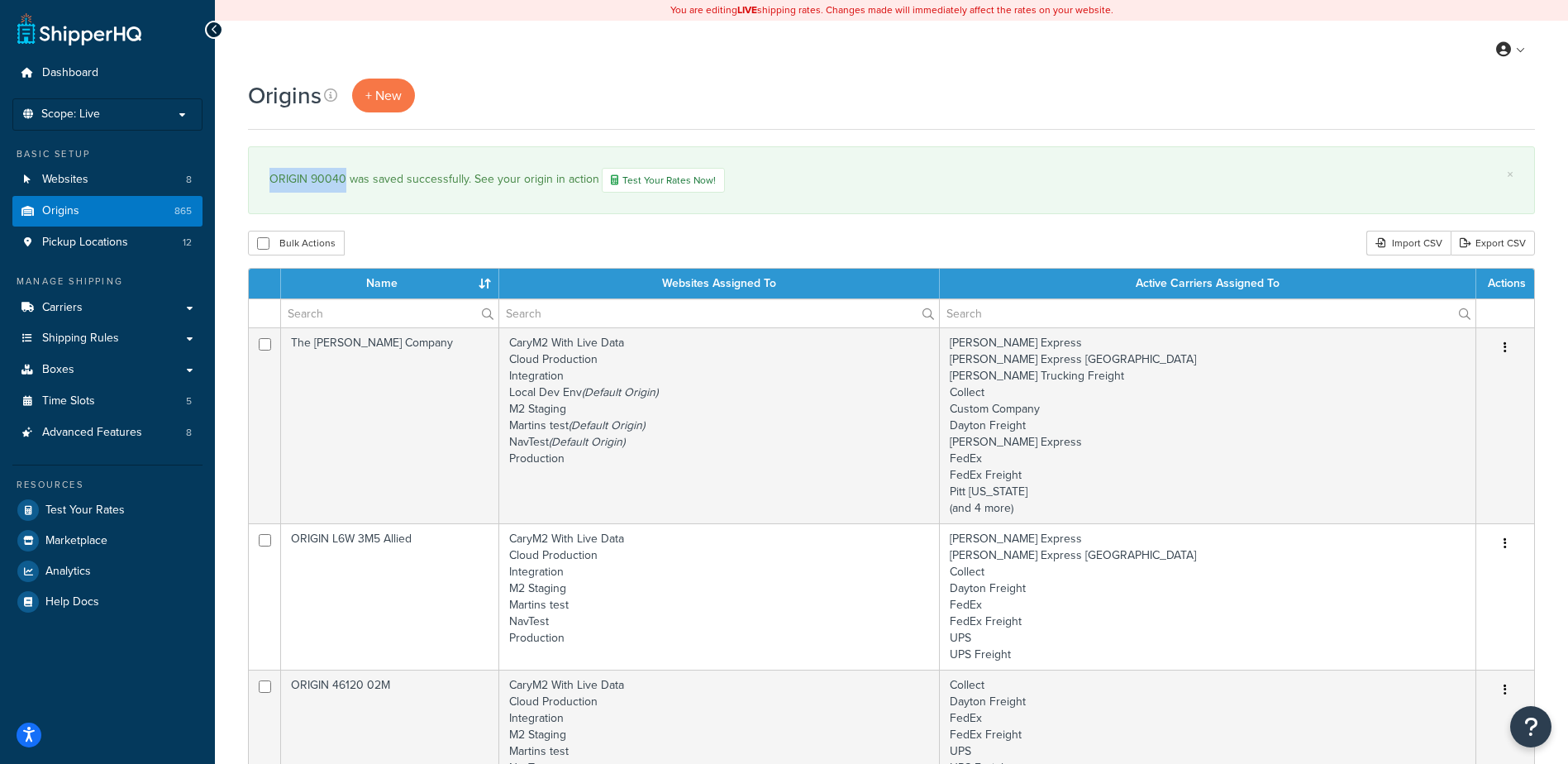
drag, startPoint x: 269, startPoint y: 181, endPoint x: 345, endPoint y: 182, distance: 76.0
click at [345, 182] on div "ORIGIN 90040 was saved successfully. See your origin in action Test Your Rates …" at bounding box center [891, 181] width 1244 height 25
copy div "ORIGIN 90040"
click at [176, 112] on p "Scope: Live" at bounding box center [107, 115] width 175 height 14
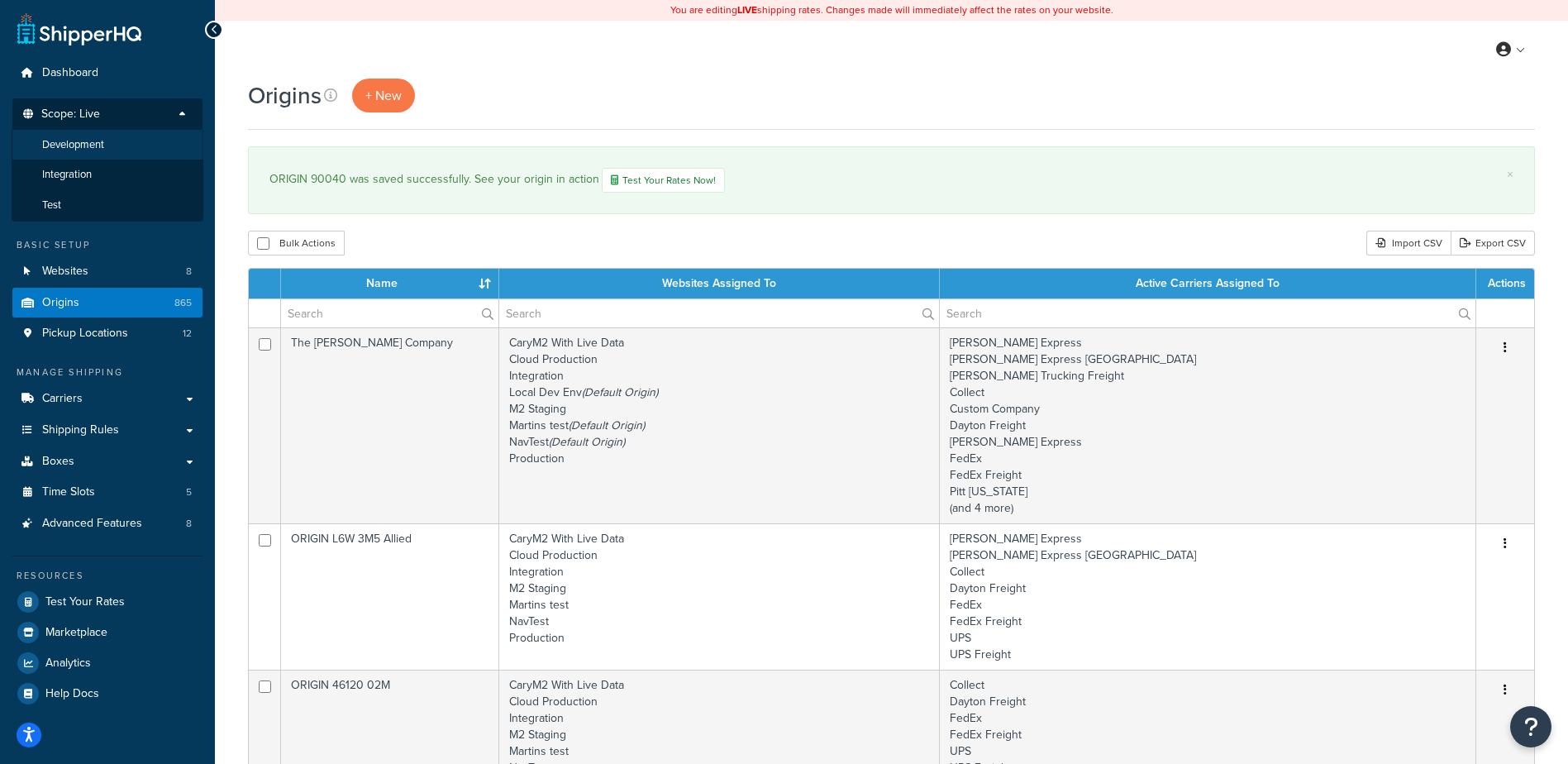
click at [141, 138] on li "Development" at bounding box center [108, 145] width 192 height 30
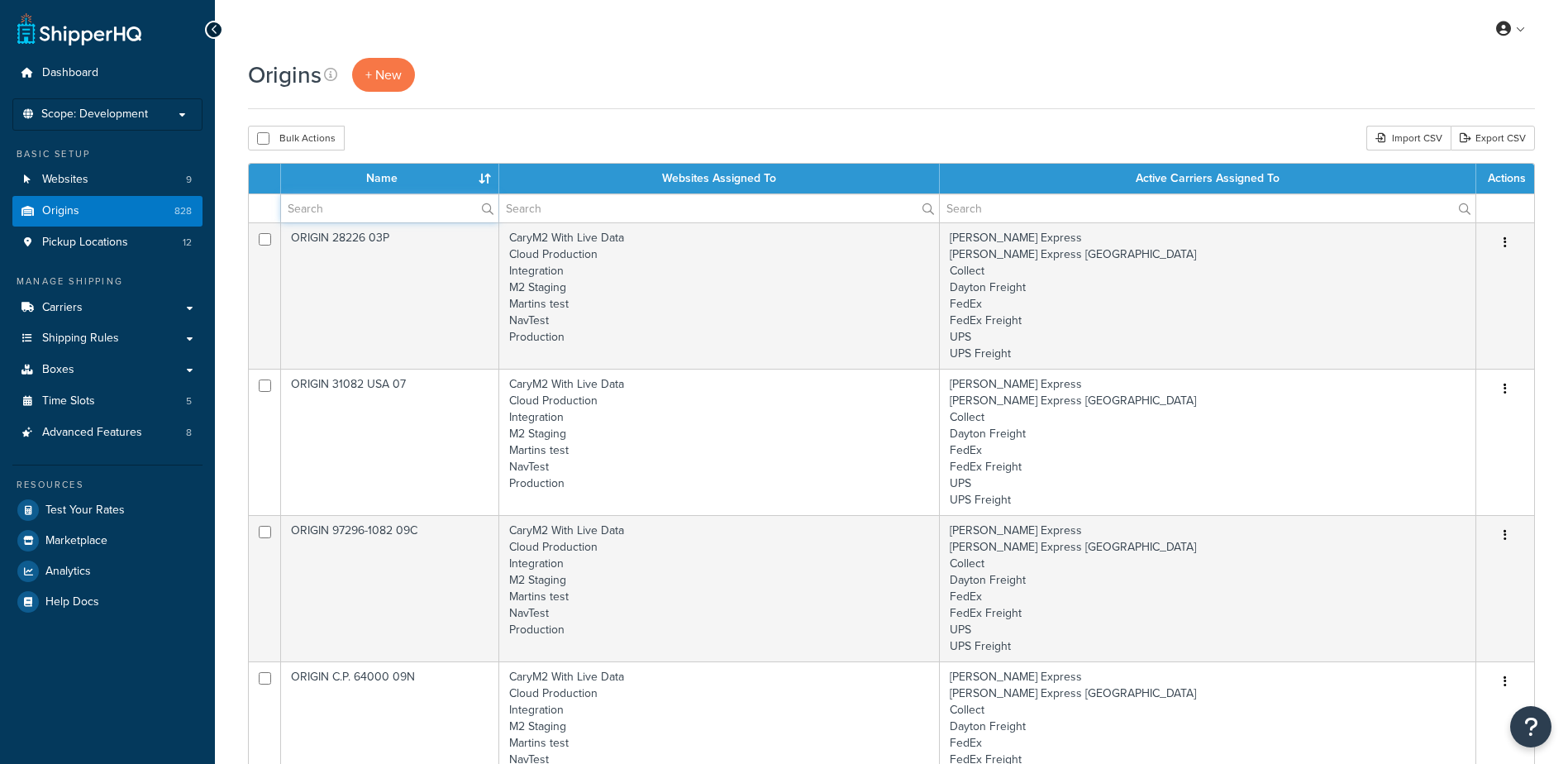
click at [387, 206] on input "text" at bounding box center [389, 208] width 218 height 28
click at [91, 336] on span "Shipping Rules" at bounding box center [80, 339] width 76 height 14
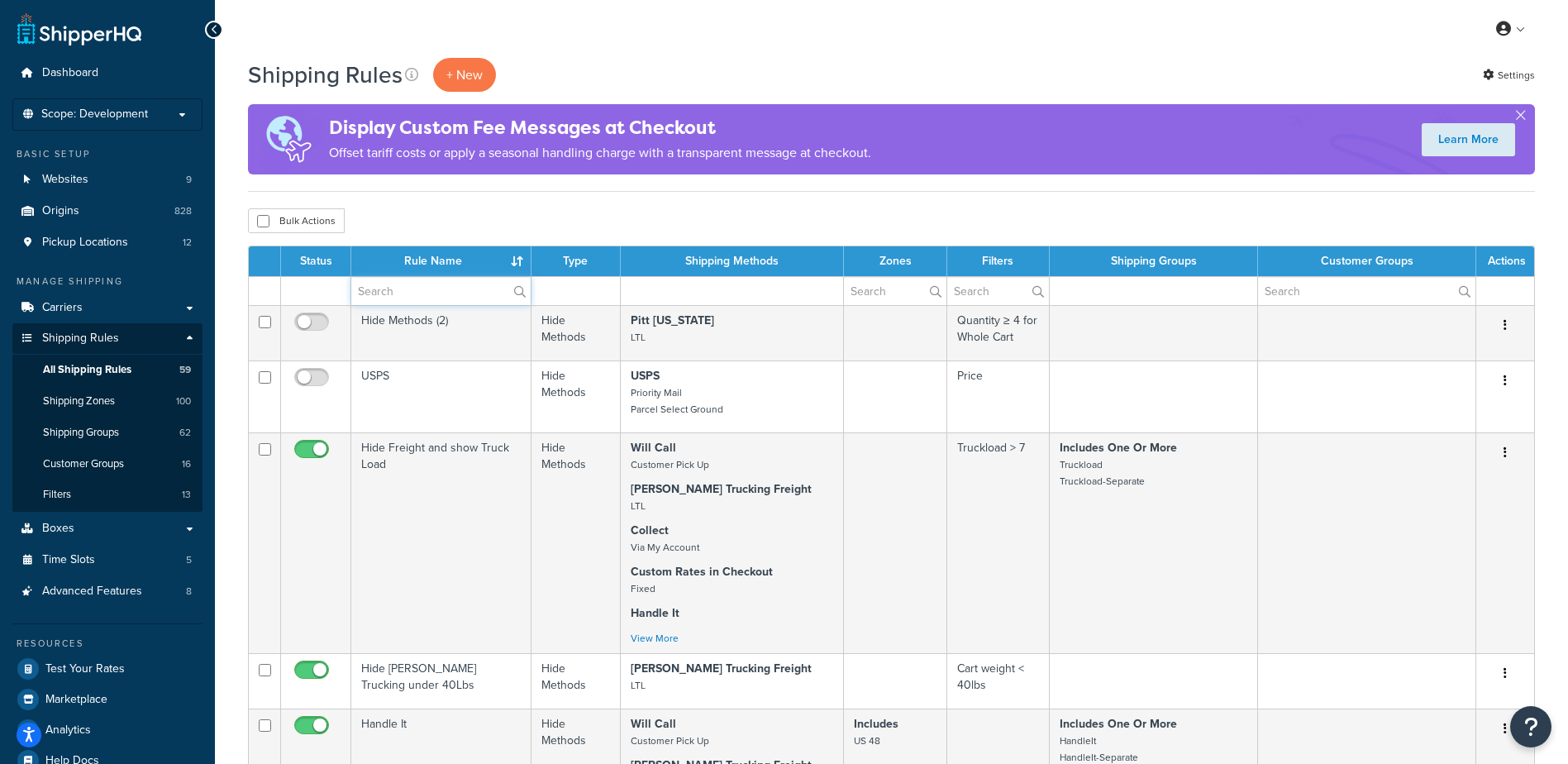
click at [394, 301] on input "text" at bounding box center [441, 291] width 180 height 28
type input "free"
click at [417, 215] on div "Bulk Actions Duplicate Delete" at bounding box center [892, 221] width 1287 height 25
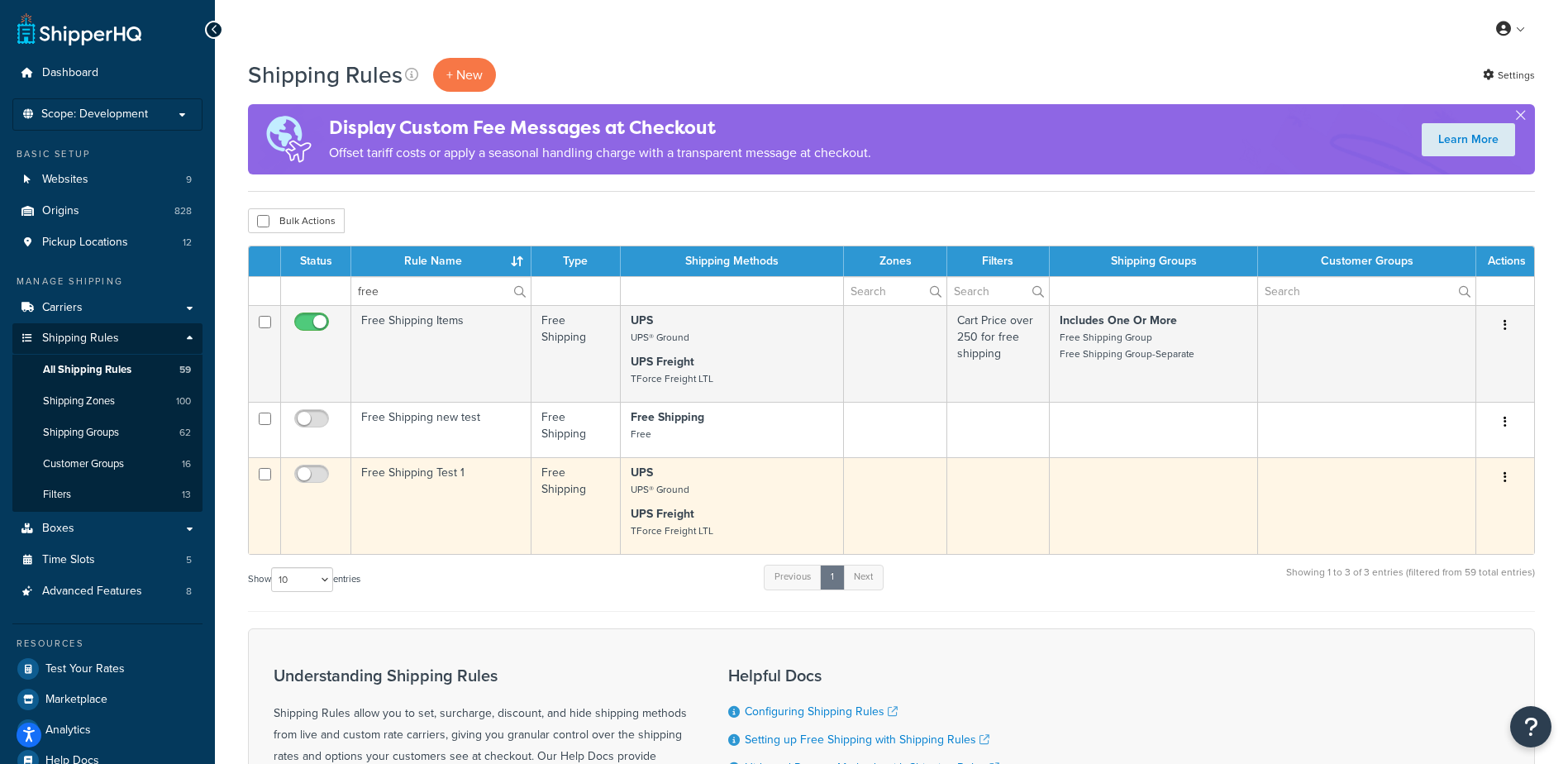
click at [396, 505] on td "Free Shipping Test 1" at bounding box center [441, 505] width 180 height 97
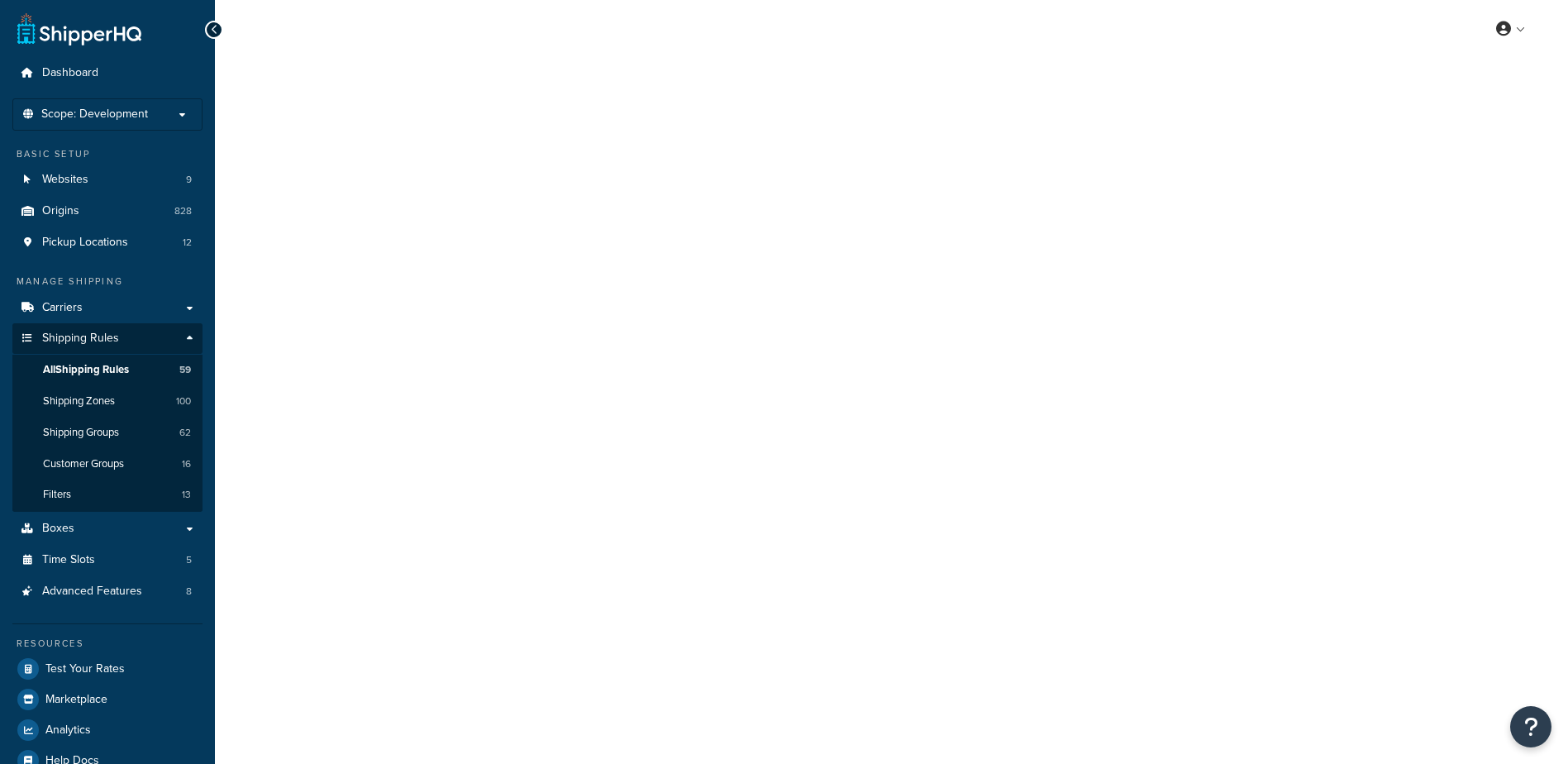
select select "SHIPPING_GROUP"
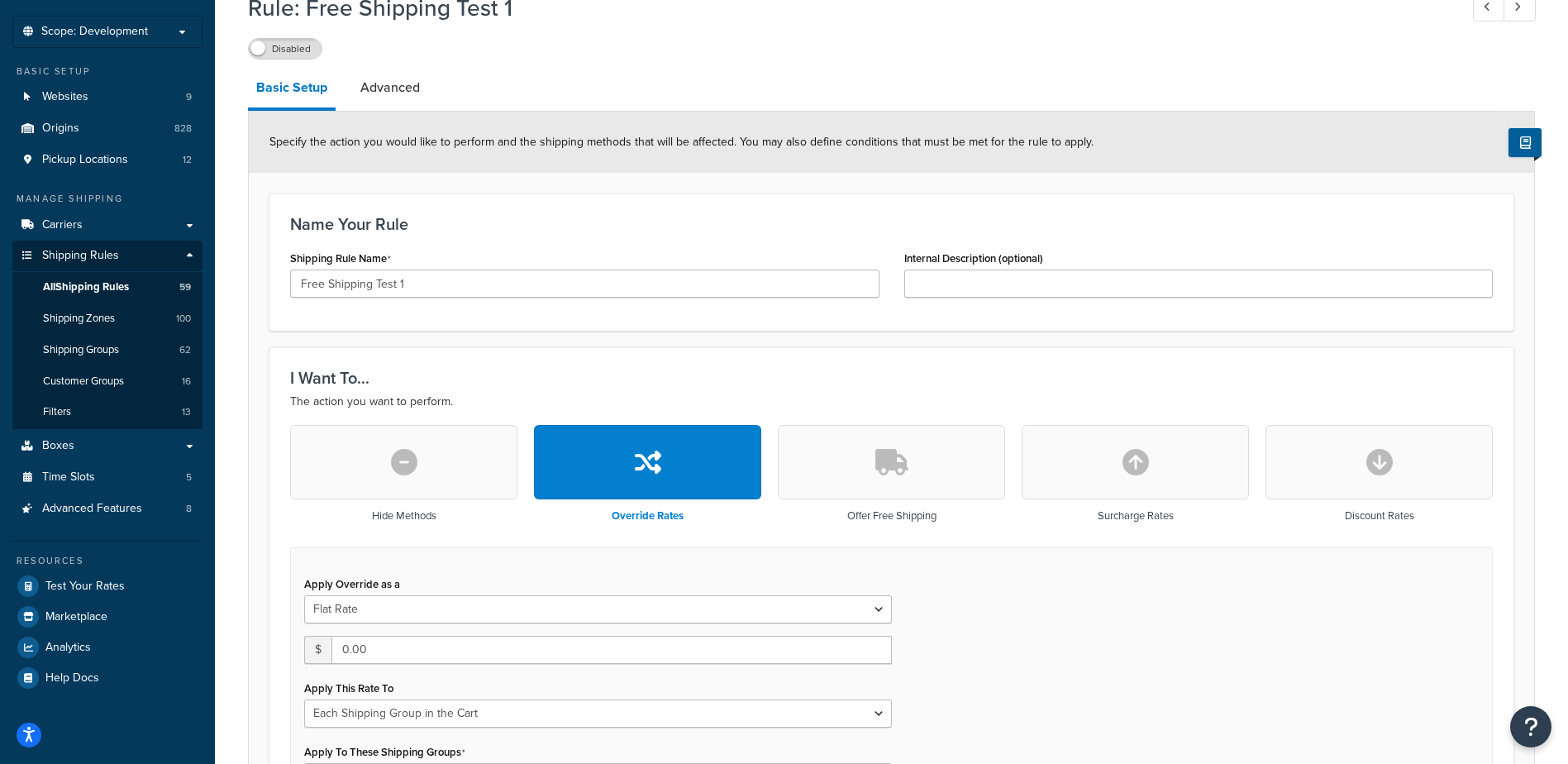
click at [427, 444] on button "button" at bounding box center [404, 462] width 228 height 75
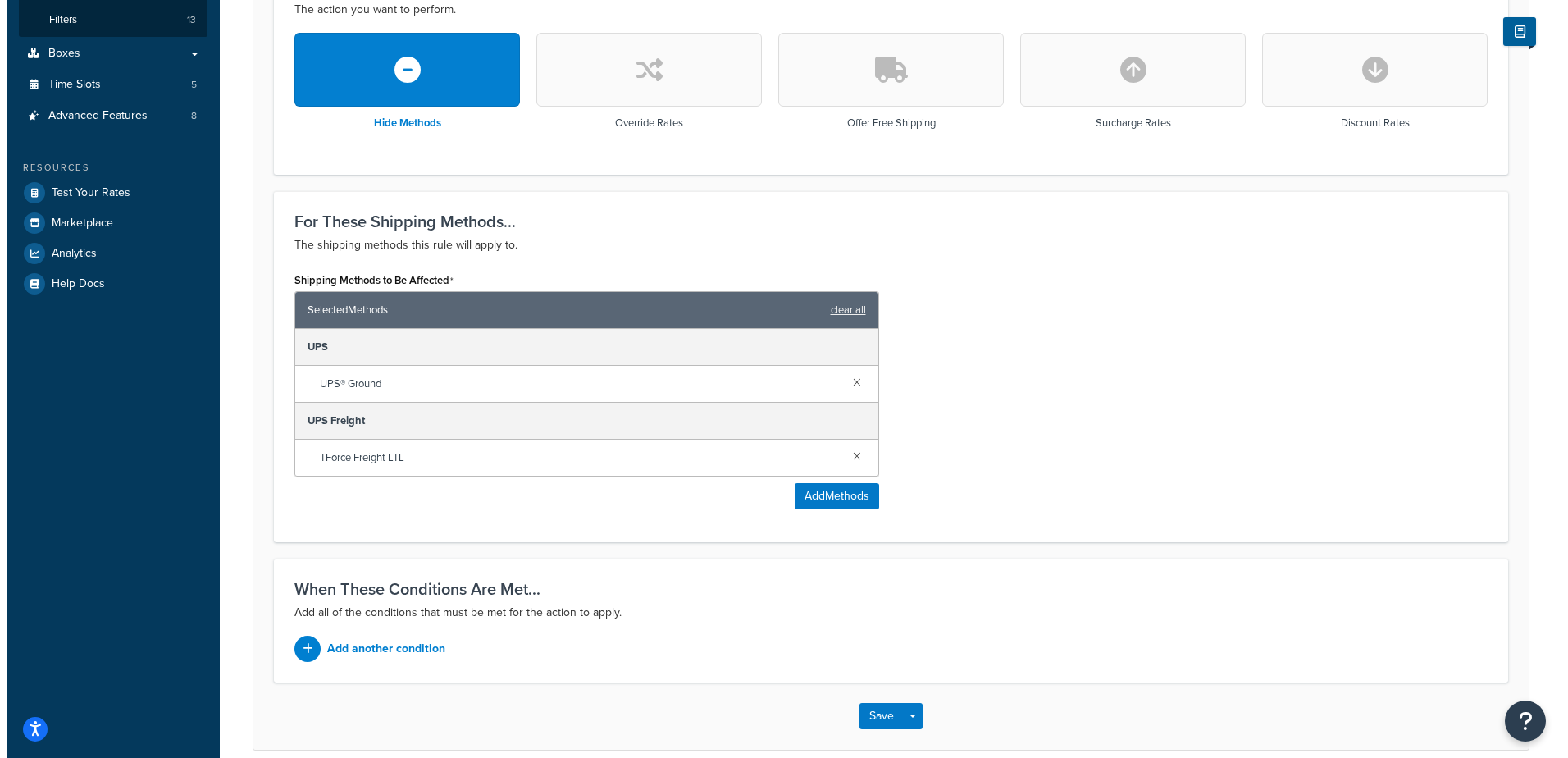
scroll to position [492, 0]
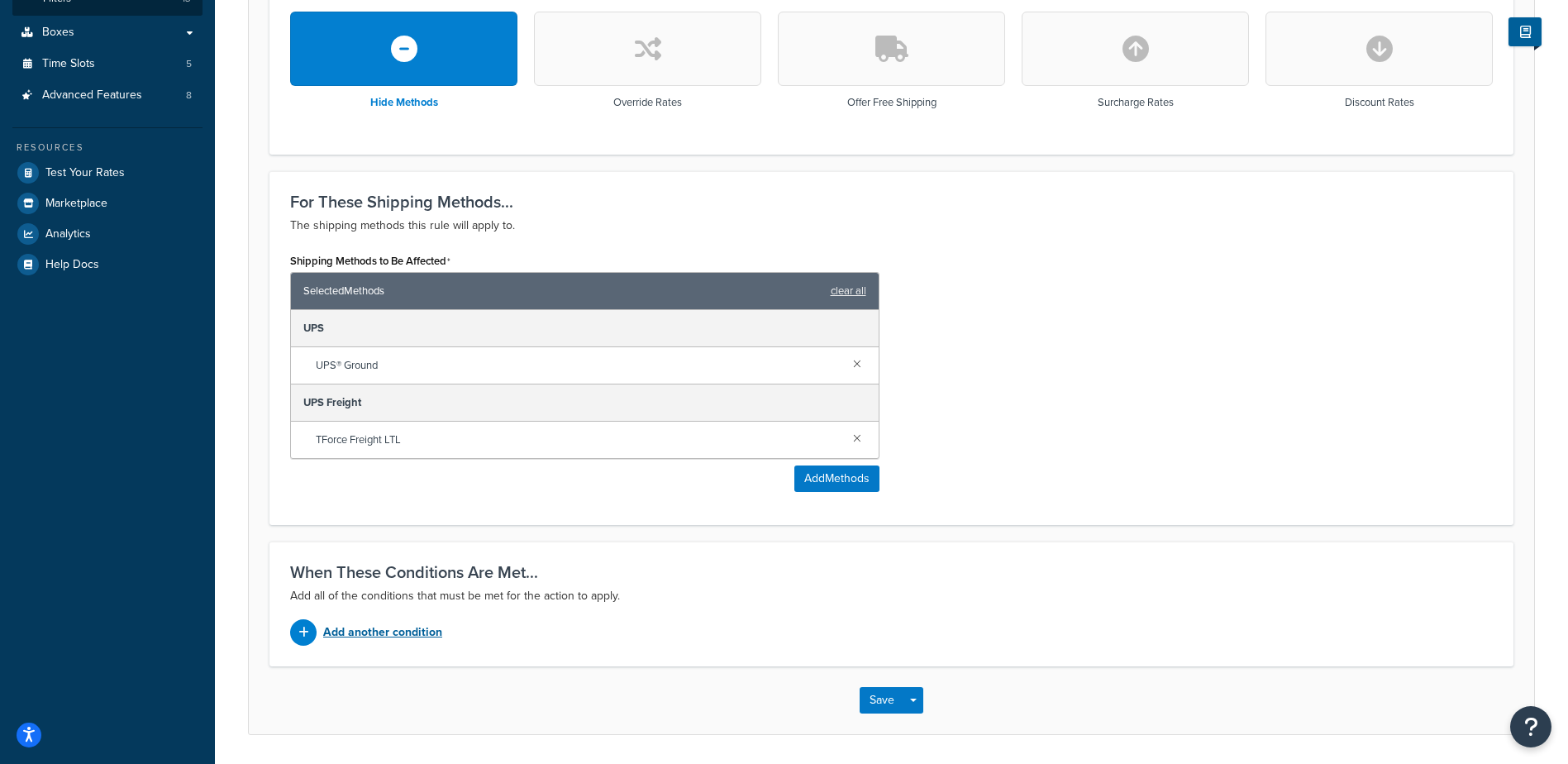
click at [366, 638] on p "Add another condition" at bounding box center [383, 632] width 119 height 23
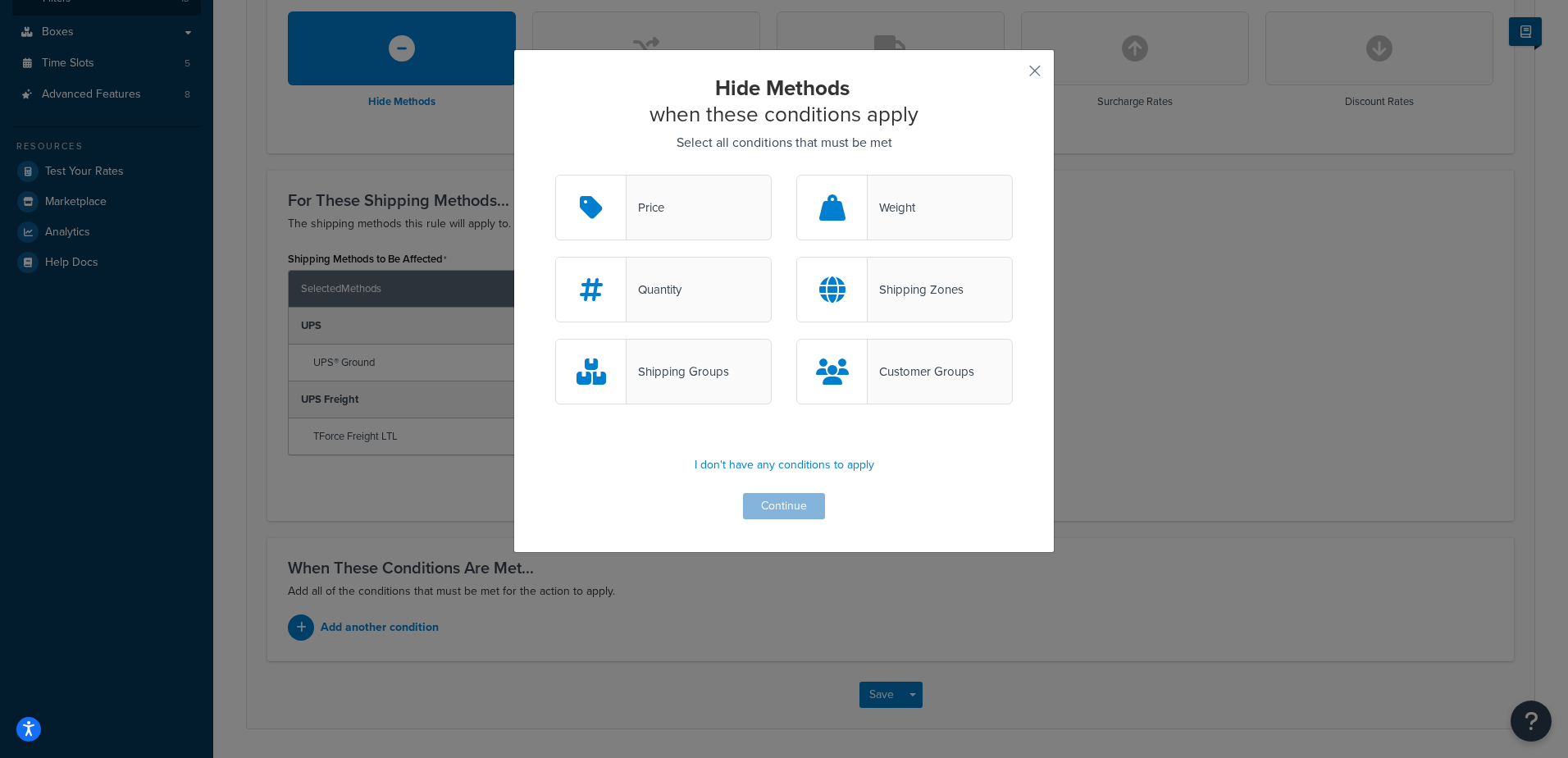
click at [626, 361] on div "Shipping Groups" at bounding box center [677, 371] width 102 height 23
click at [0, 0] on input "Shipping Groups" at bounding box center [0, 0] width 0 height 0
click at [783, 507] on button "Continue" at bounding box center [783, 507] width 82 height 26
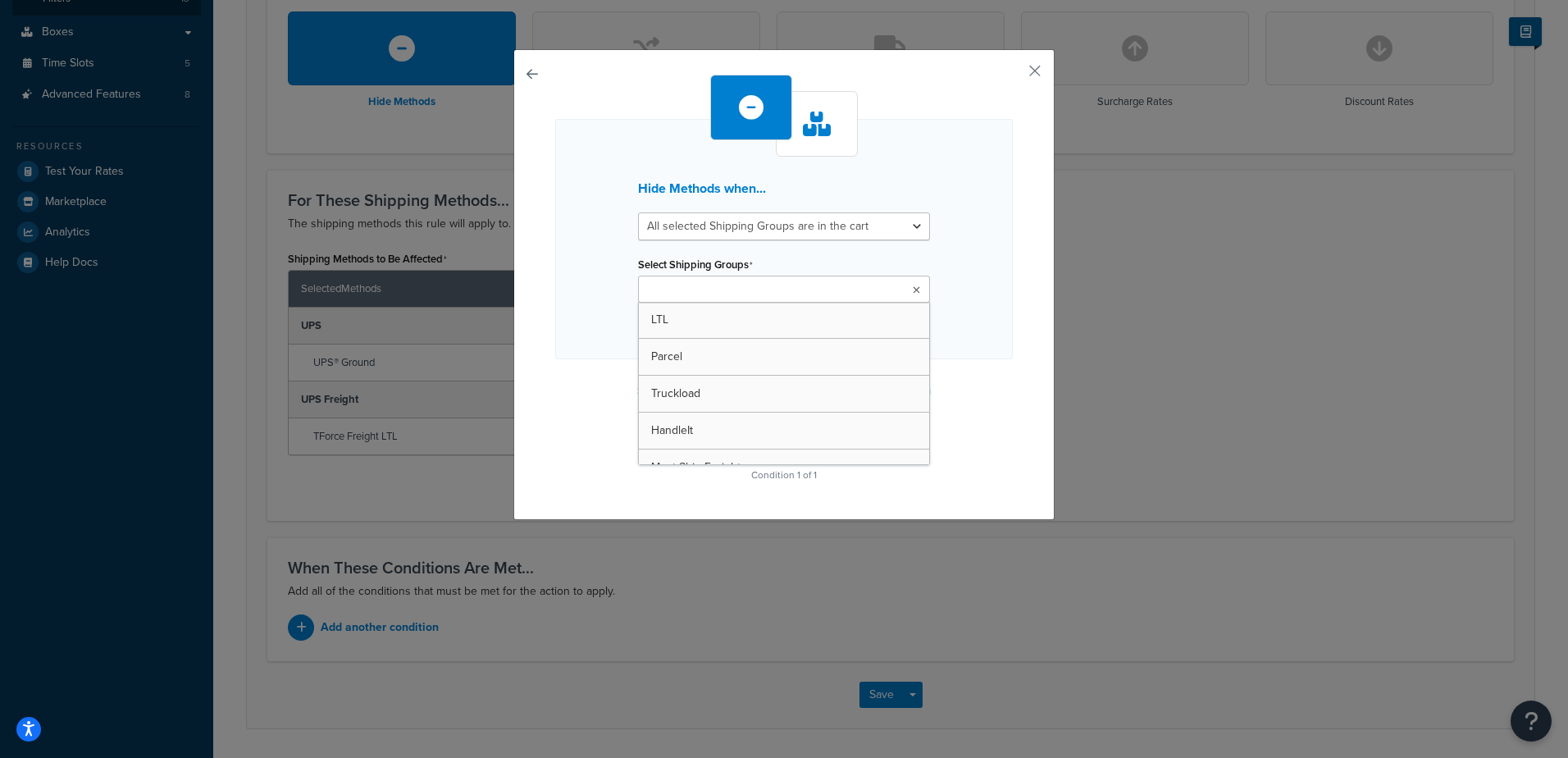
click at [735, 277] on ul at bounding box center [783, 289] width 292 height 27
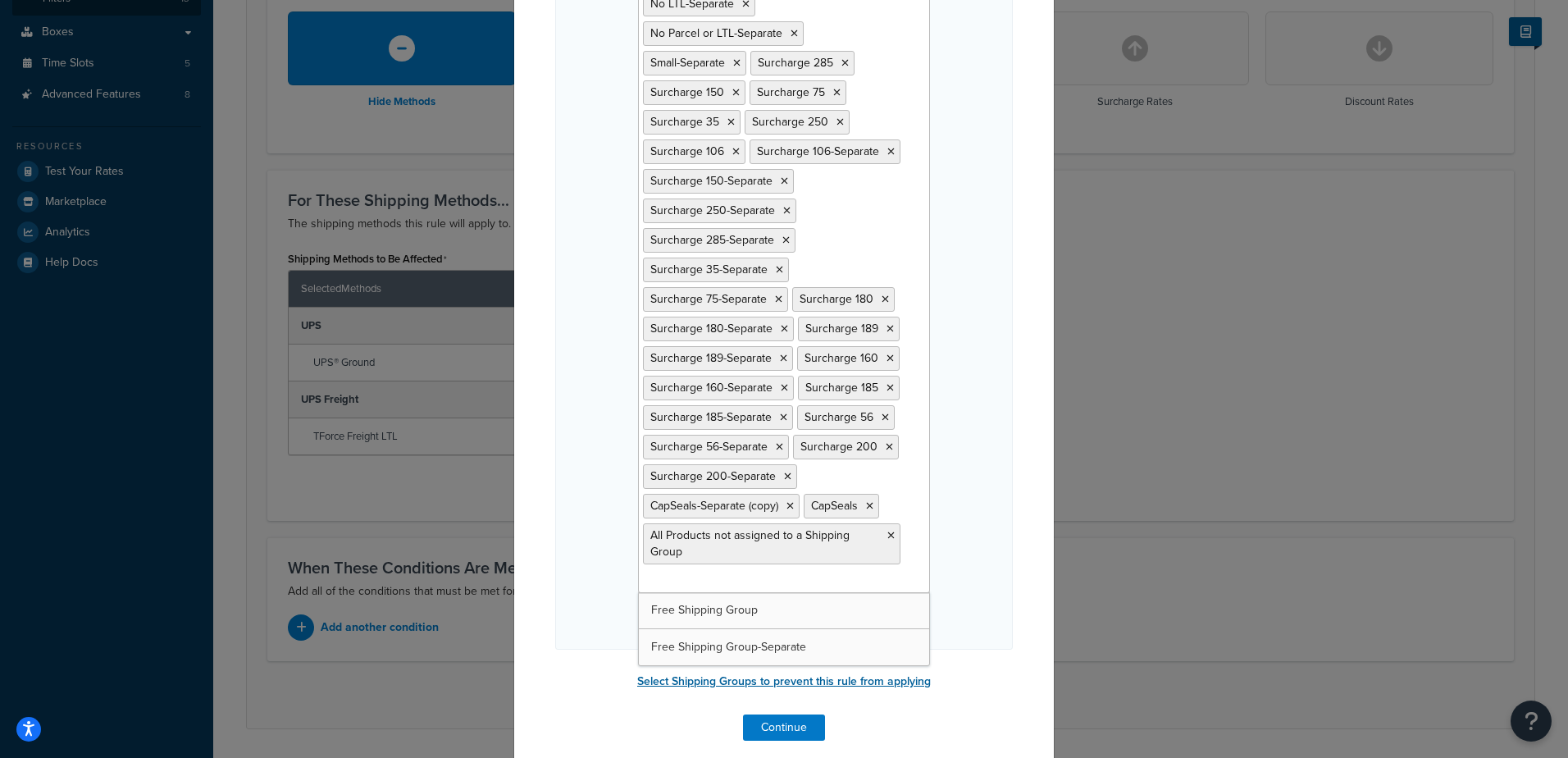
scroll to position [842, 0]
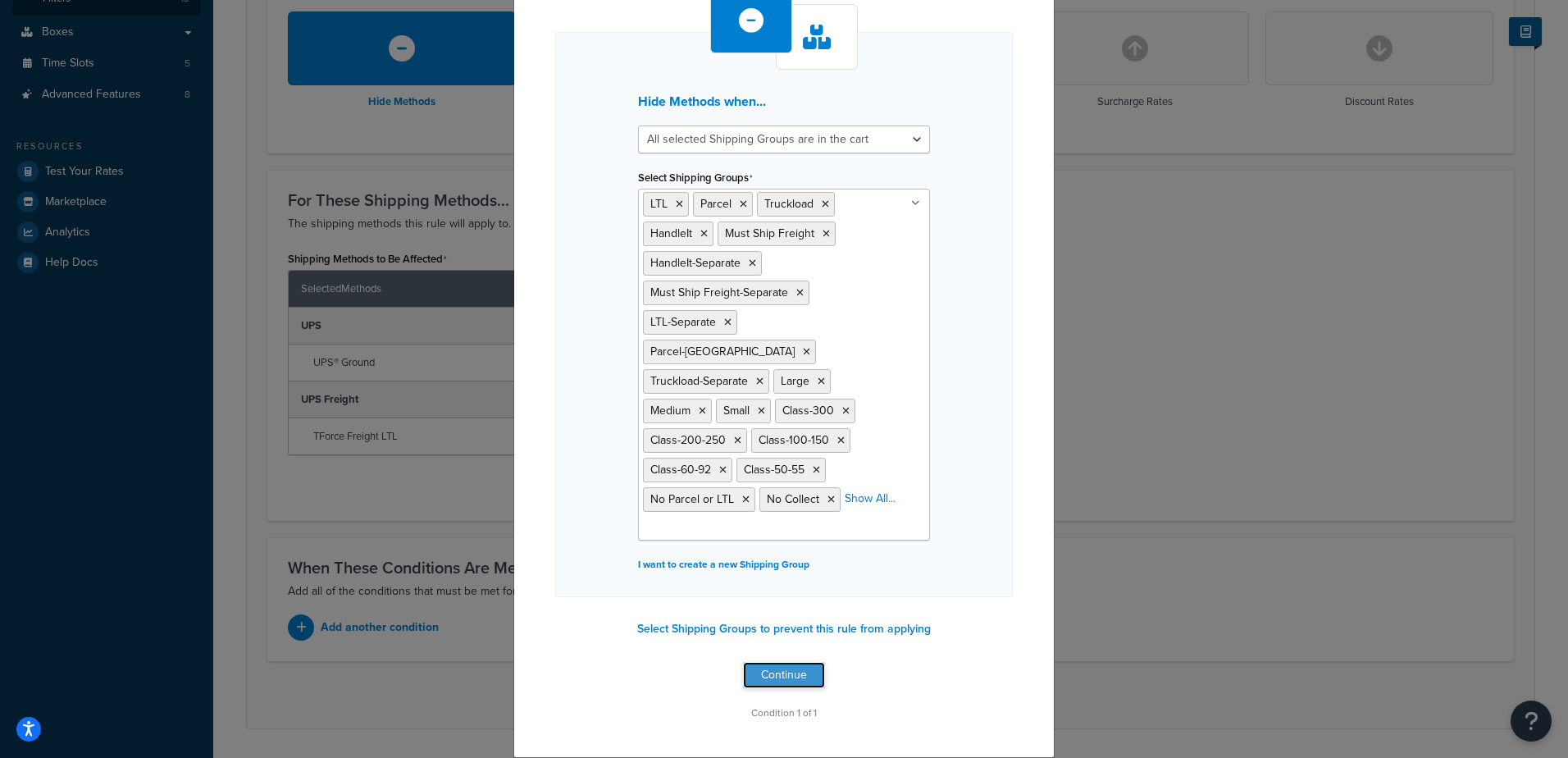
click at [790, 683] on button "Continue" at bounding box center [783, 675] width 82 height 26
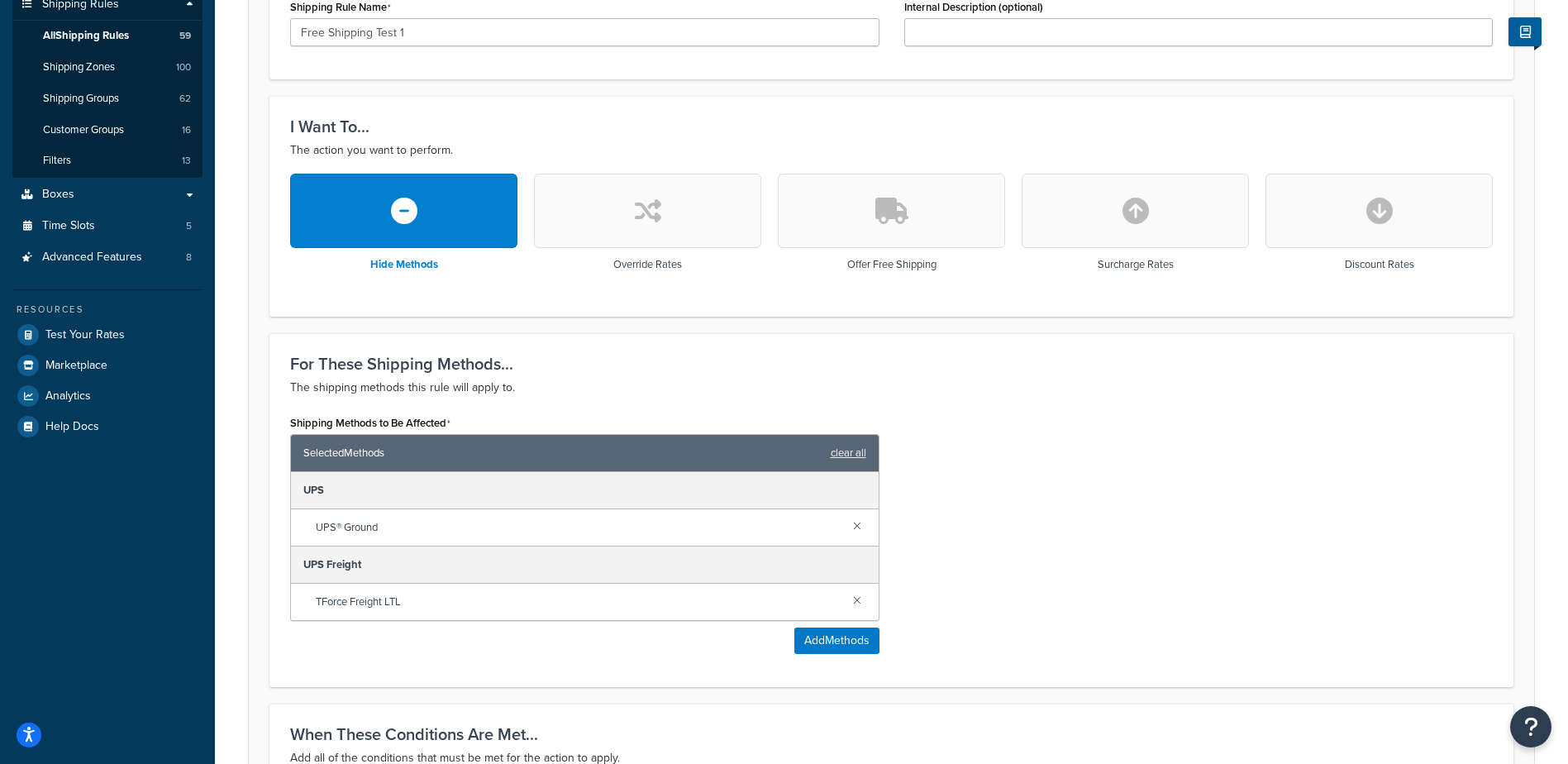
scroll to position [331, 0]
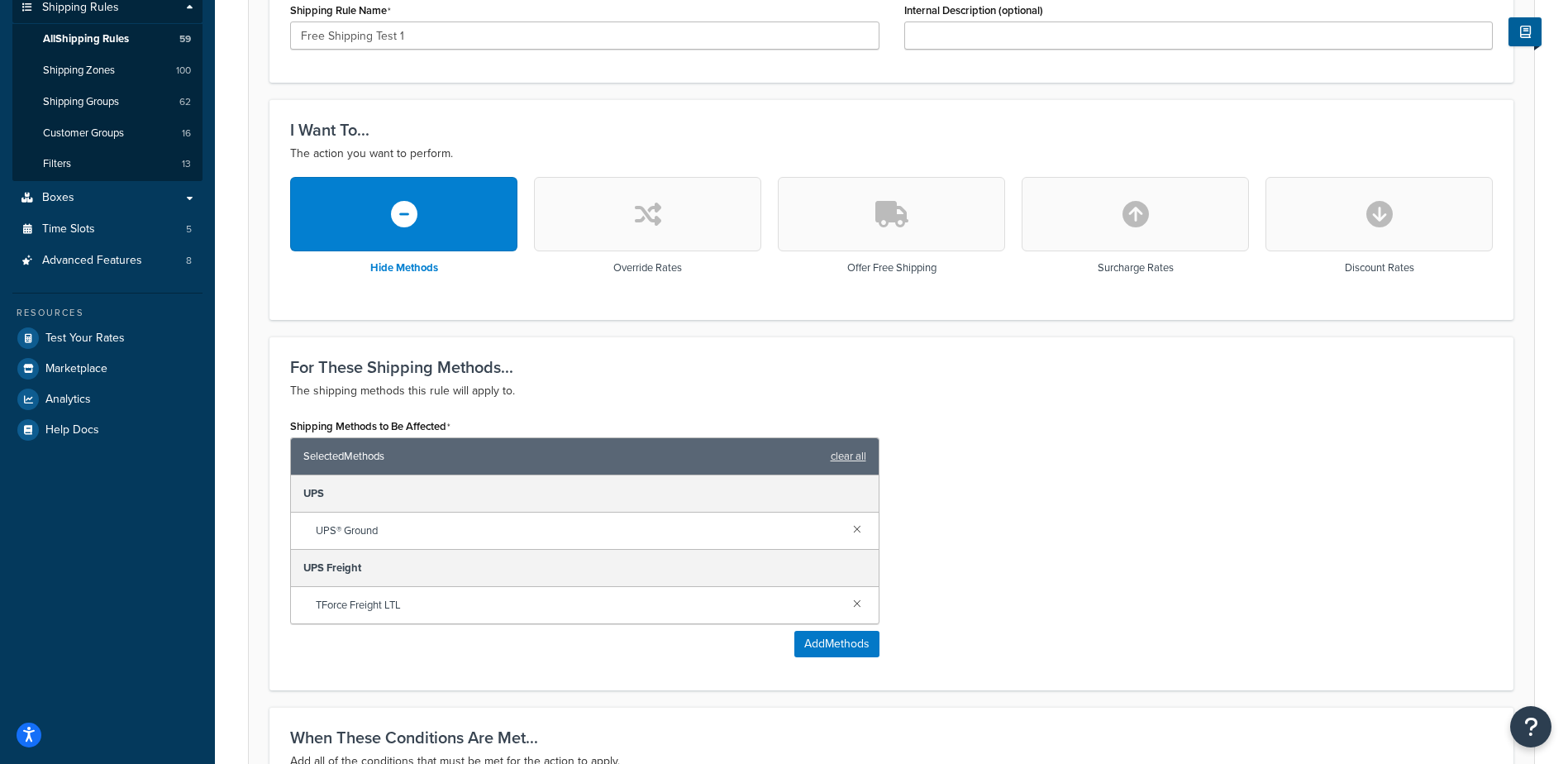
click at [842, 226] on button "button" at bounding box center [892, 214] width 228 height 75
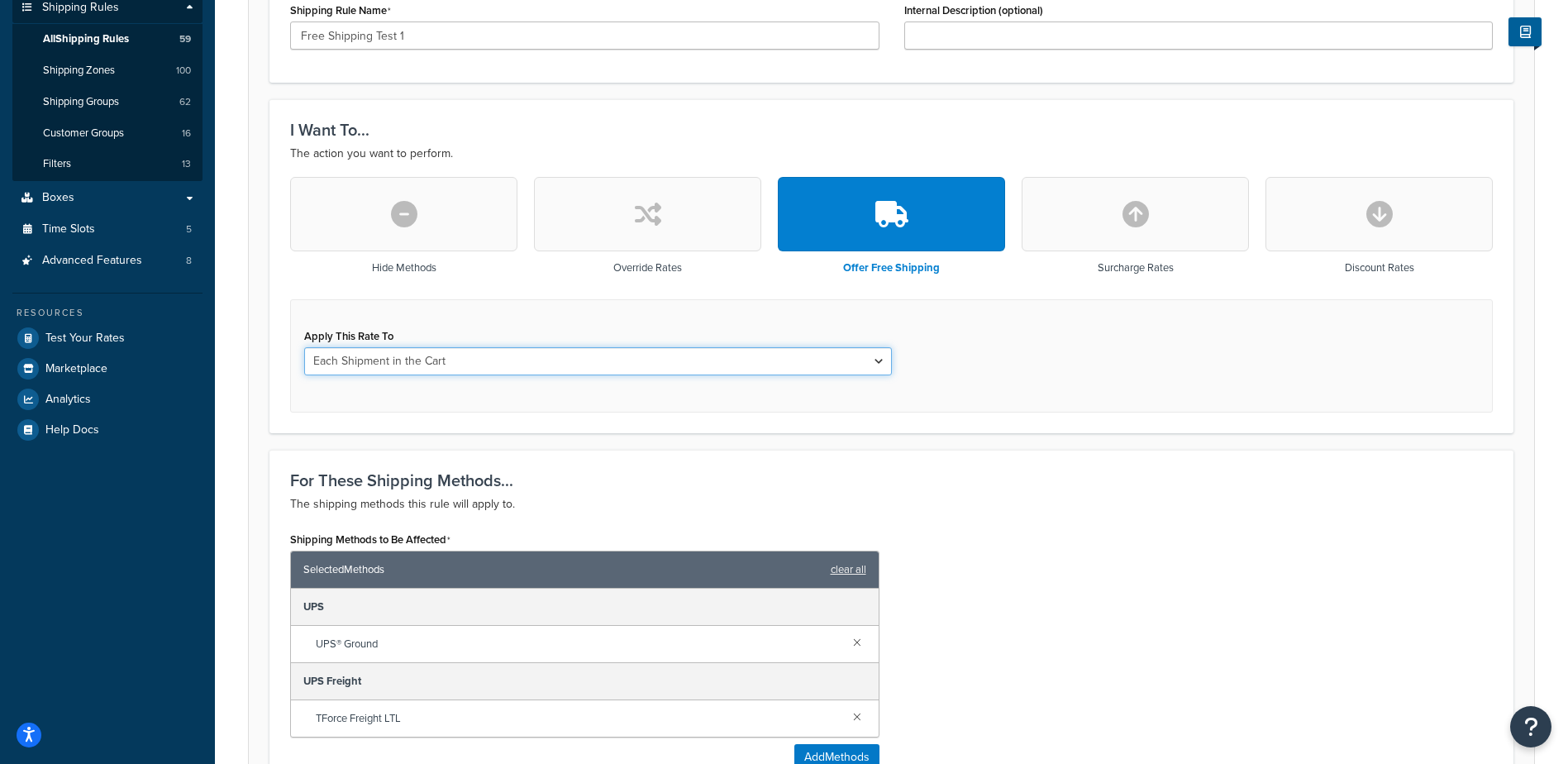
click at [670, 358] on select "Each Shipment in the Cart Each Origin in the Cart Each Shipping Group in the Ca…" at bounding box center [597, 361] width 588 height 28
click at [1038, 363] on div "Apply This Rate To Each Shipment in the Cart Each Origin in the Cart Each Shipp…" at bounding box center [891, 356] width 1203 height 113
click at [542, 350] on select "Each Shipment in the Cart Each Origin in the Cart Each Shipping Group in the Ca…" at bounding box center [597, 361] width 588 height 28
click at [1081, 427] on div "I Want To... The action you want to perform. Hide Methods Override Rates Offer …" at bounding box center [891, 266] width 1244 height 334
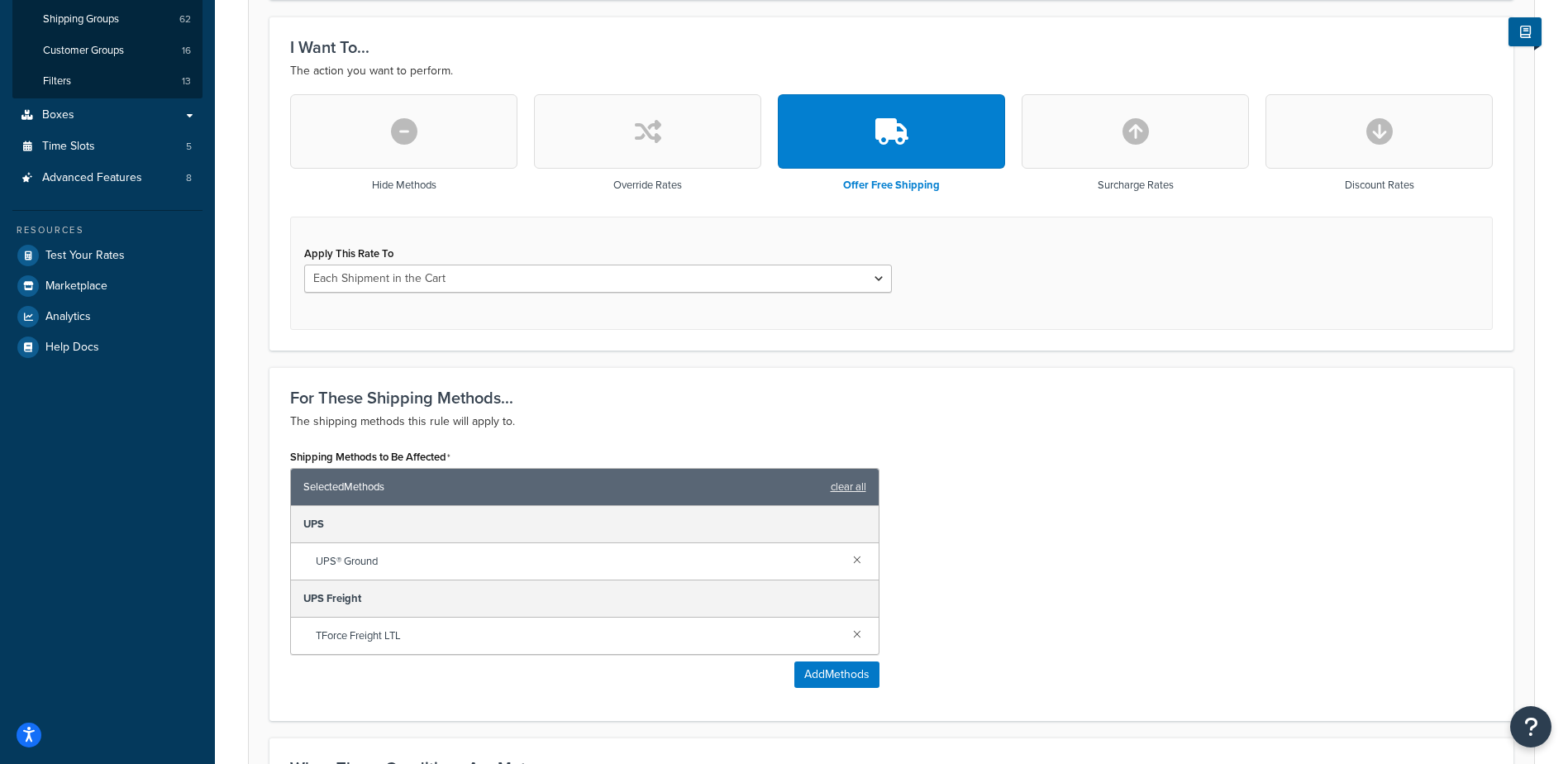
click at [429, 133] on button "button" at bounding box center [404, 132] width 228 height 75
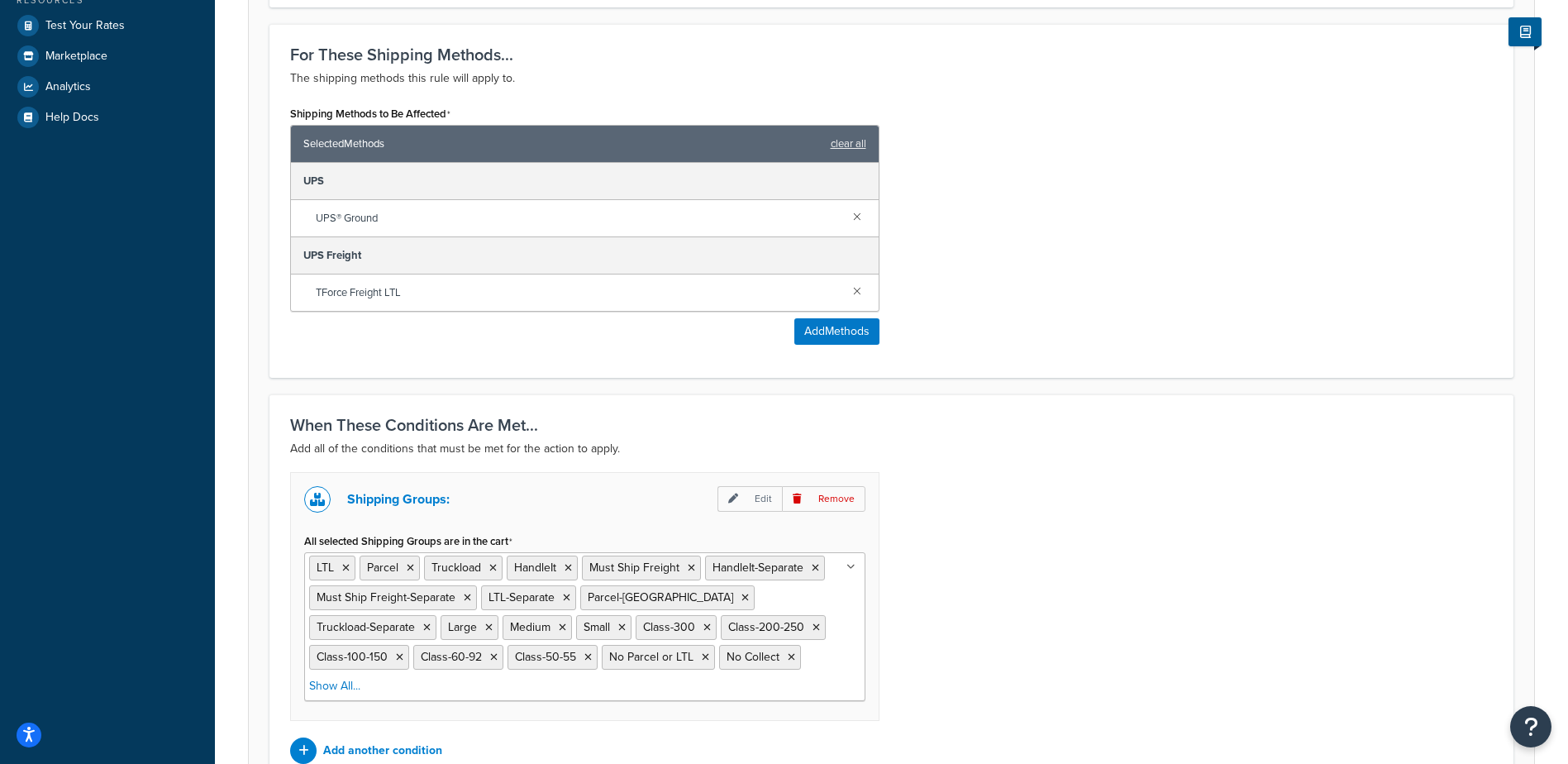
scroll to position [812, 0]
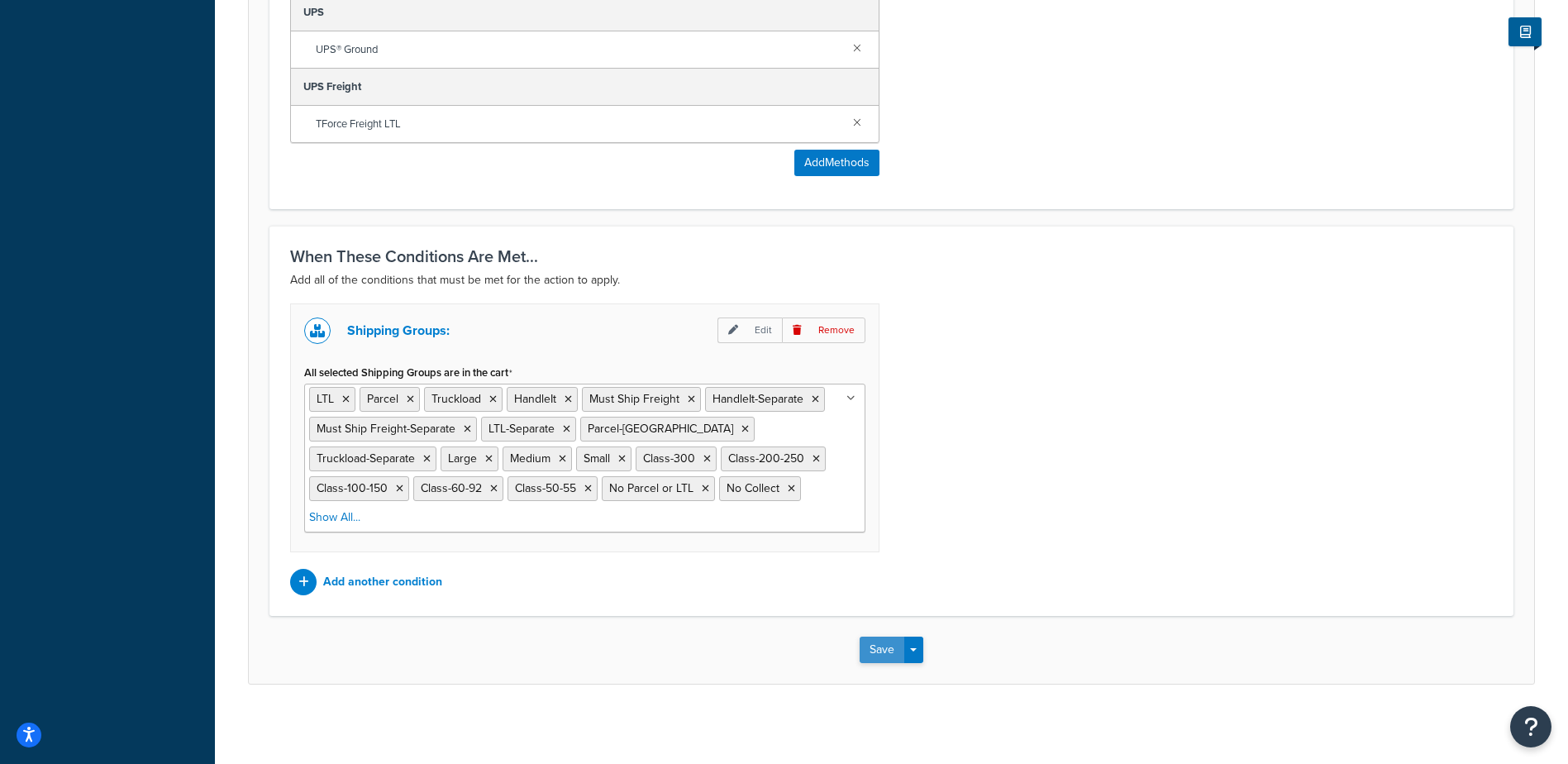
click at [886, 646] on button "Save" at bounding box center [882, 650] width 44 height 27
